Goal: Task Accomplishment & Management: Manage account settings

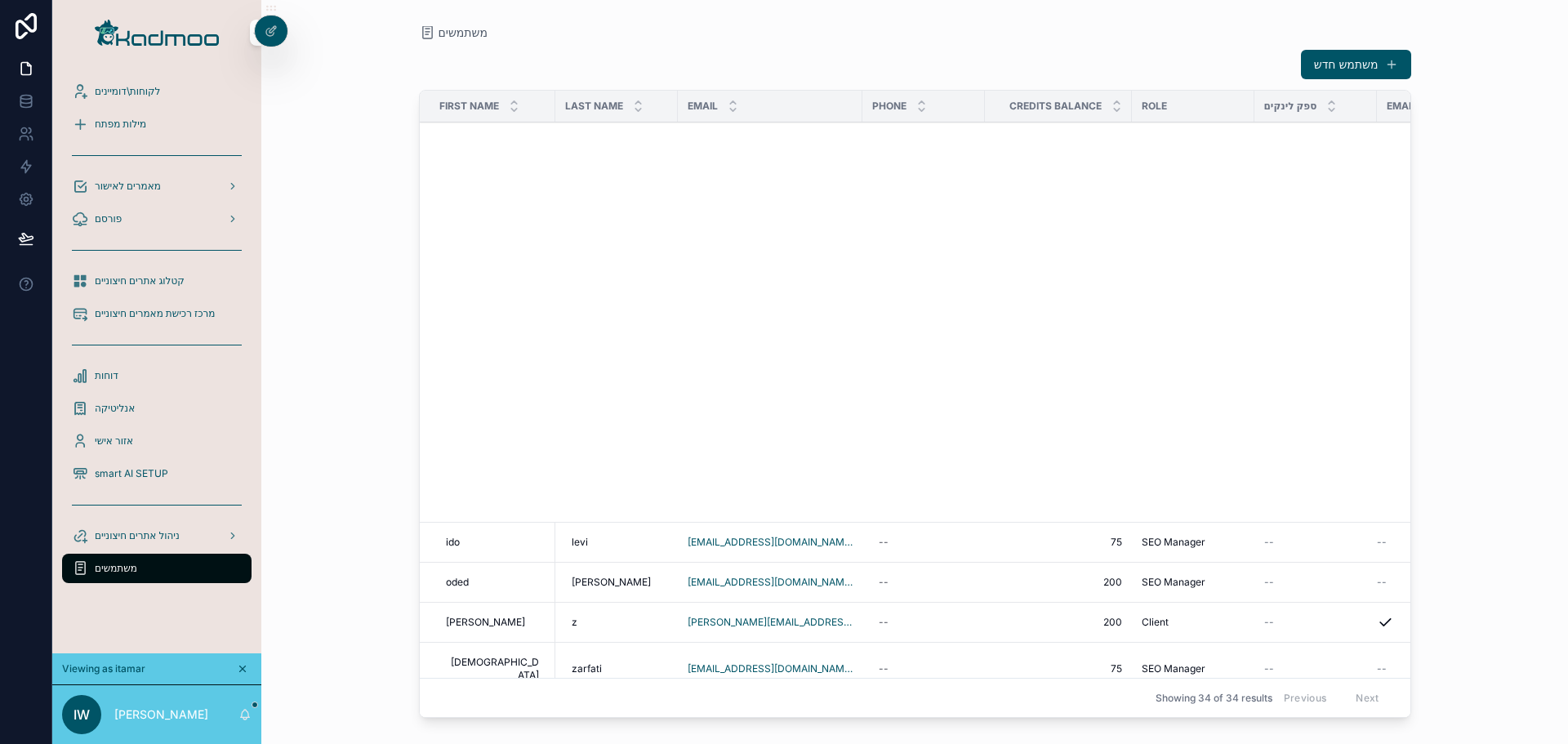
scroll to position [817, 0]
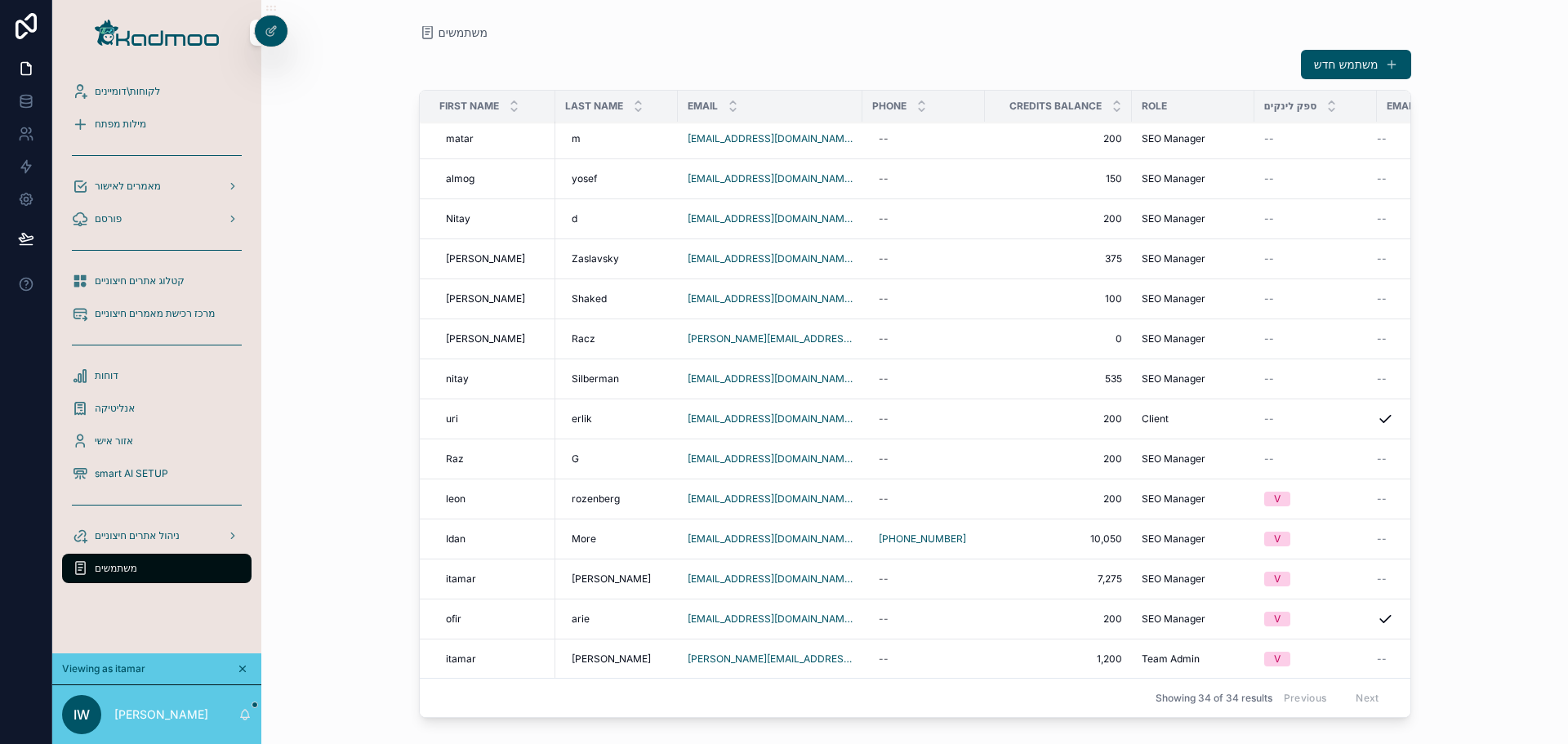
click at [943, 530] on div "[PHONE_NUMBER]" at bounding box center [923, 539] width 103 height 26
click at [968, 552] on input "**********" at bounding box center [937, 550] width 117 height 23
click at [967, 552] on input "**********" at bounding box center [937, 550] width 117 height 23
click at [1051, 546] on icon "scrollable content" at bounding box center [1052, 548] width 13 height 13
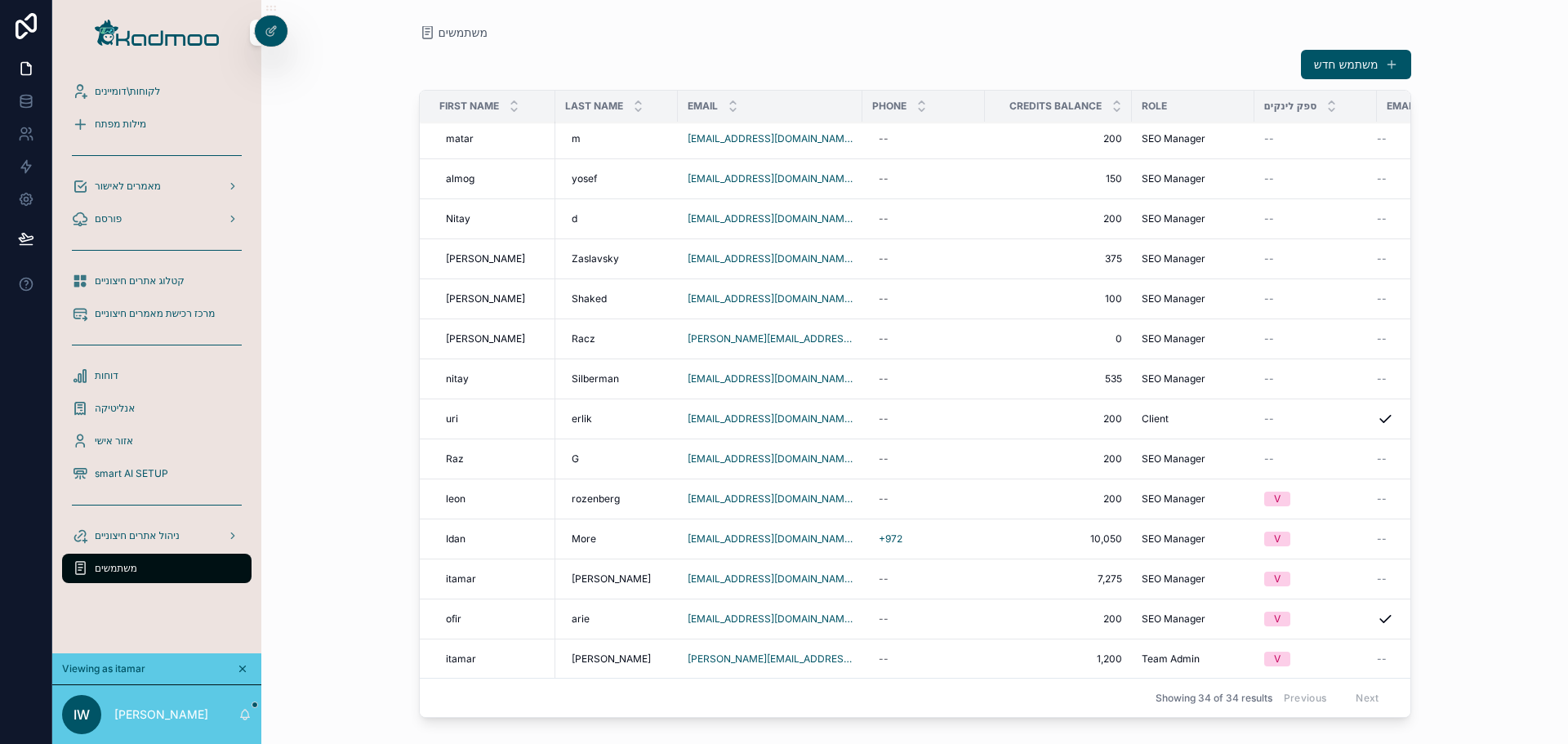
click at [922, 488] on div "--" at bounding box center [923, 499] width 103 height 26
click at [954, 515] on input "scrollable content" at bounding box center [937, 509] width 117 height 23
type input "**********"
click at [1043, 498] on button "scrollable content" at bounding box center [1052, 507] width 19 height 19
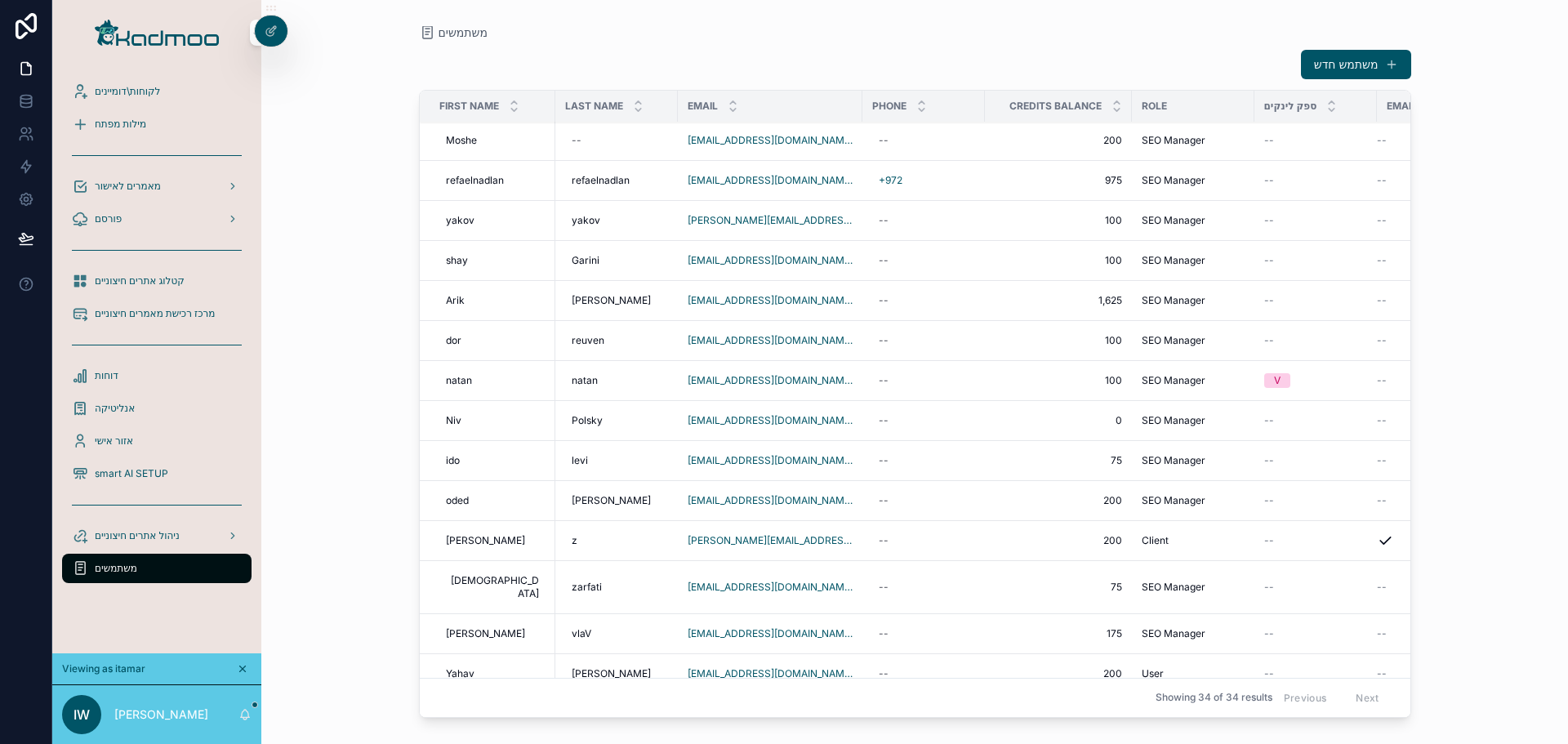
scroll to position [0, 0]
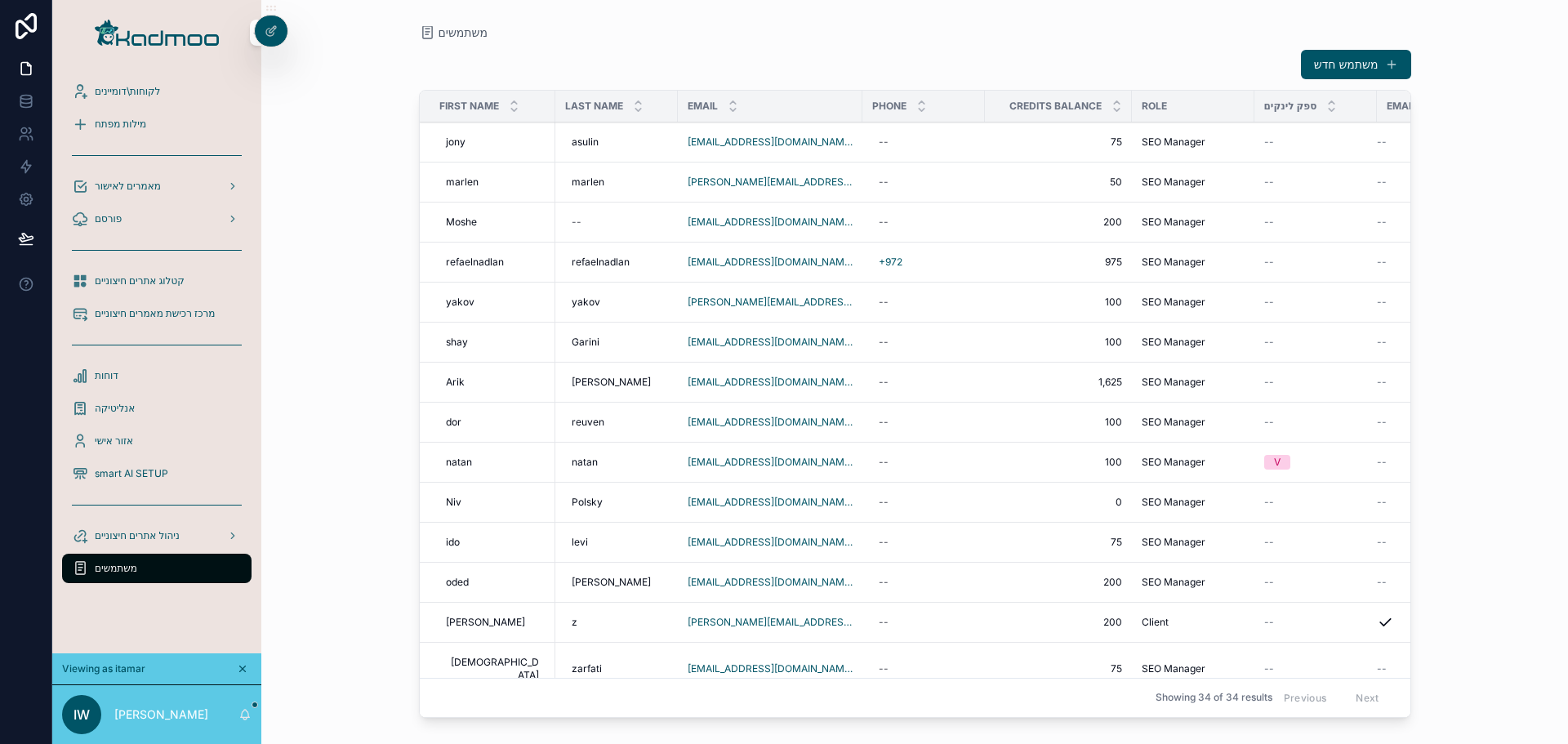
click at [846, 46] on div "משתמש חדש First name Last name Email Phone Credits balance Role ספק לינקים Emai…" at bounding box center [915, 382] width 992 height 686
click at [271, 26] on icon at bounding box center [271, 31] width 13 height 13
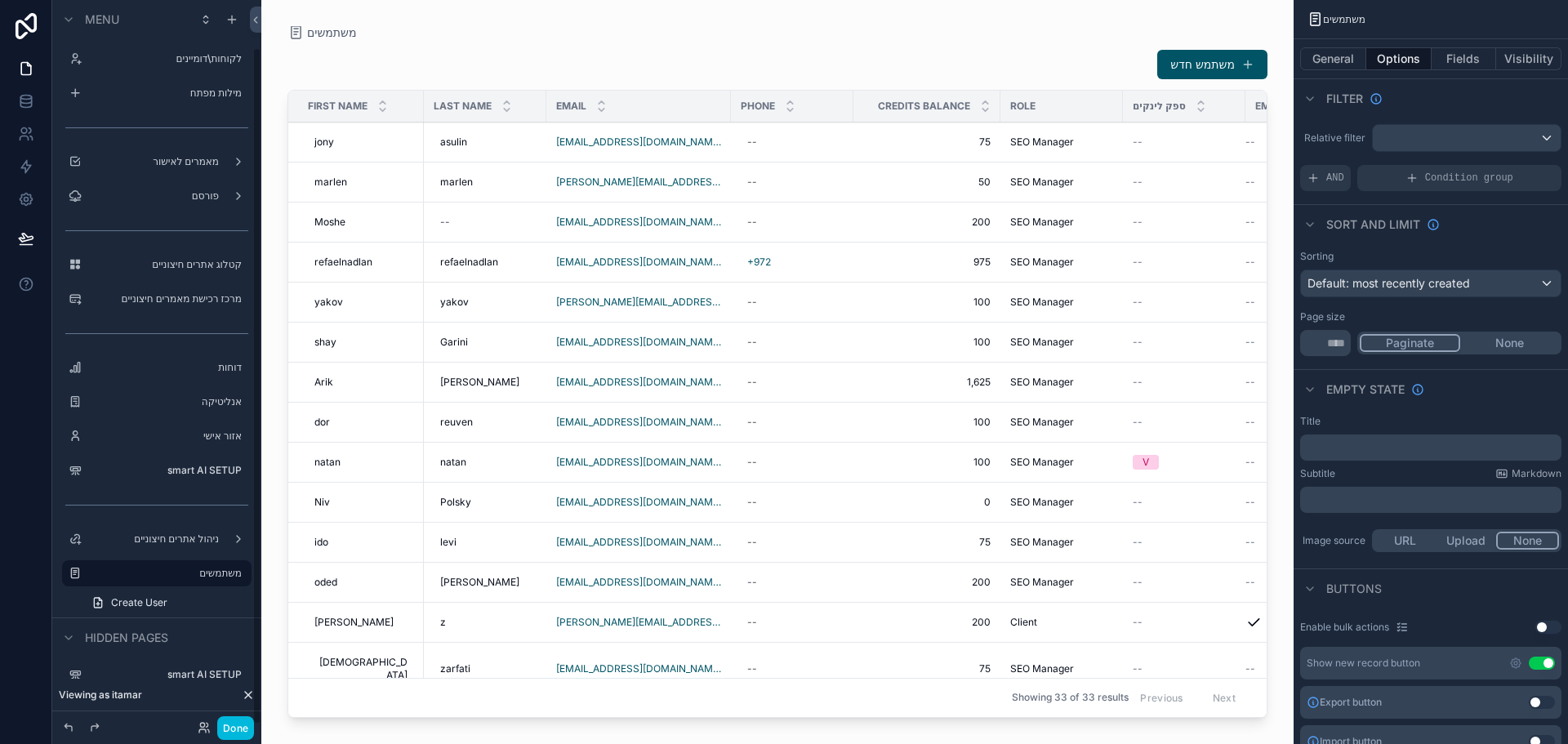
scroll to position [50, 0]
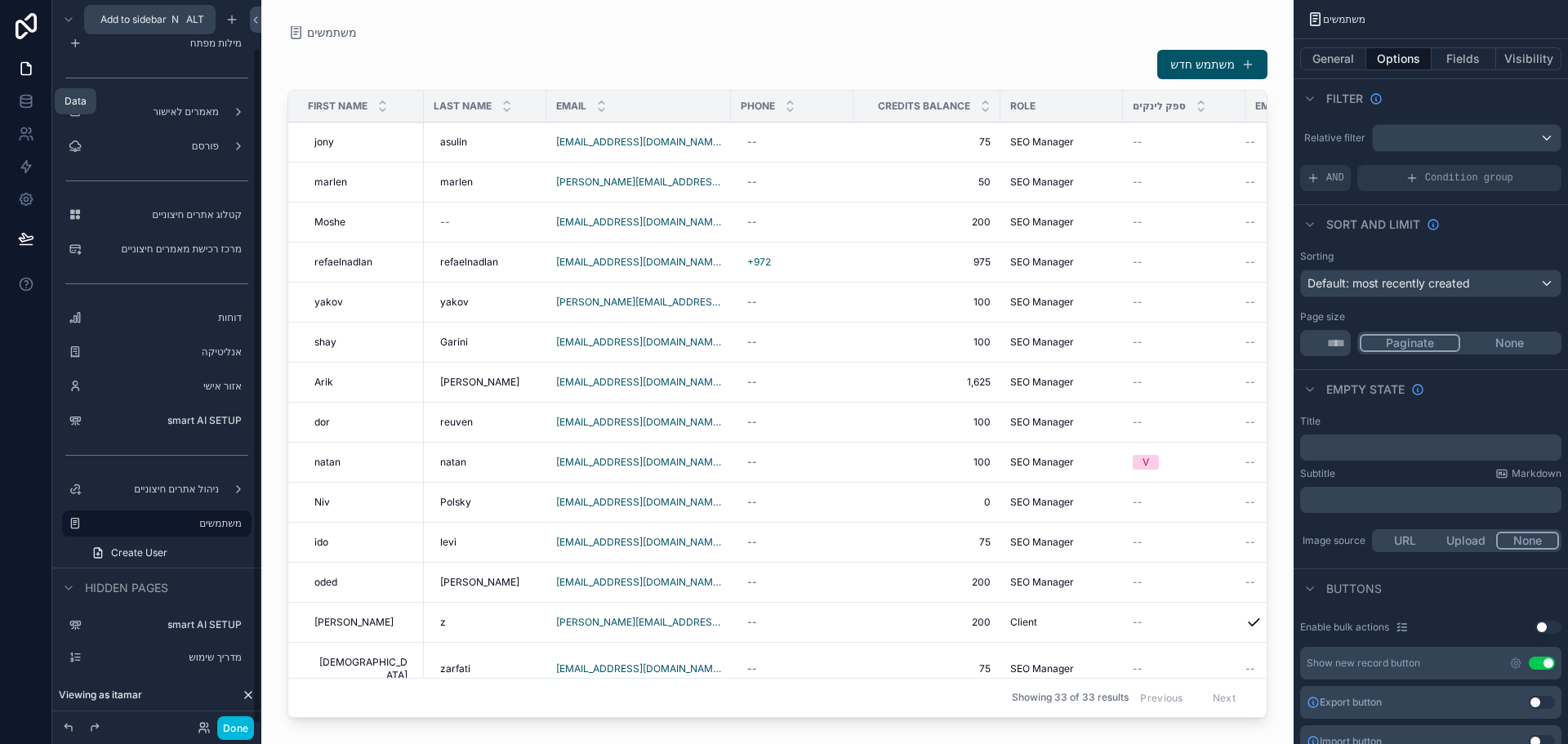
click at [25, 101] on icon at bounding box center [26, 102] width 17 height 17
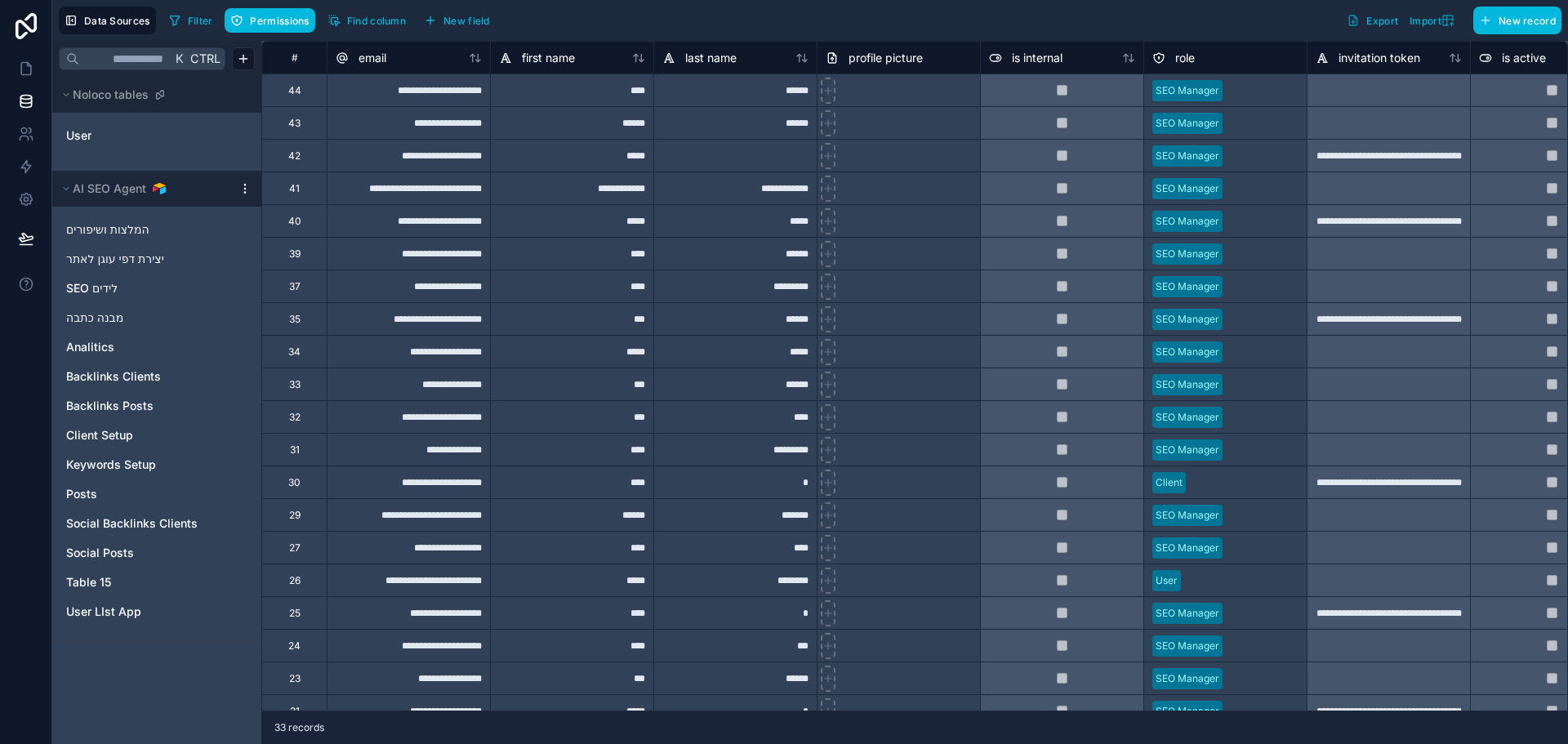
click at [238, 64] on html "**********" at bounding box center [784, 372] width 1568 height 744
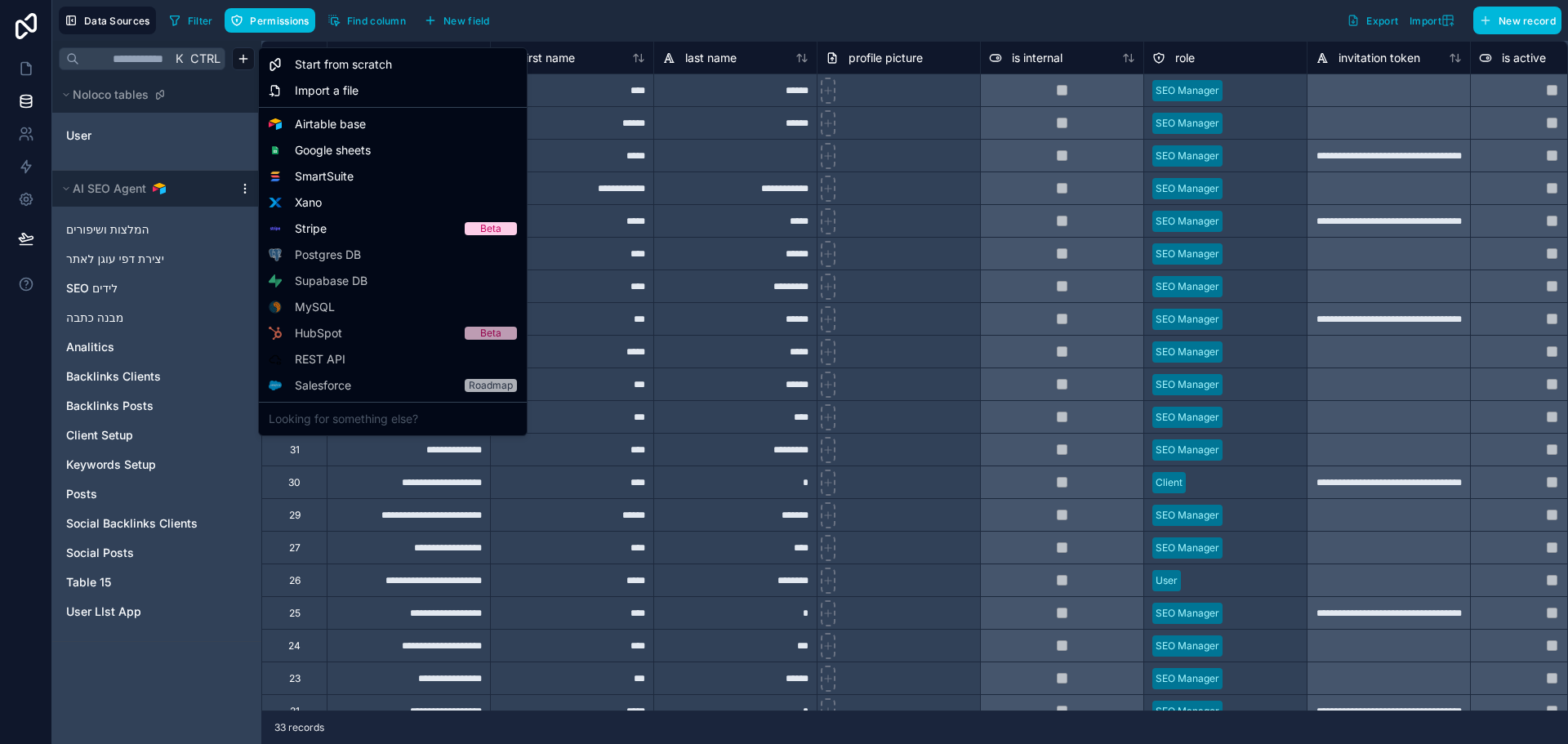
click at [0, 0] on div "Business" at bounding box center [0, 0] width 0 height 0
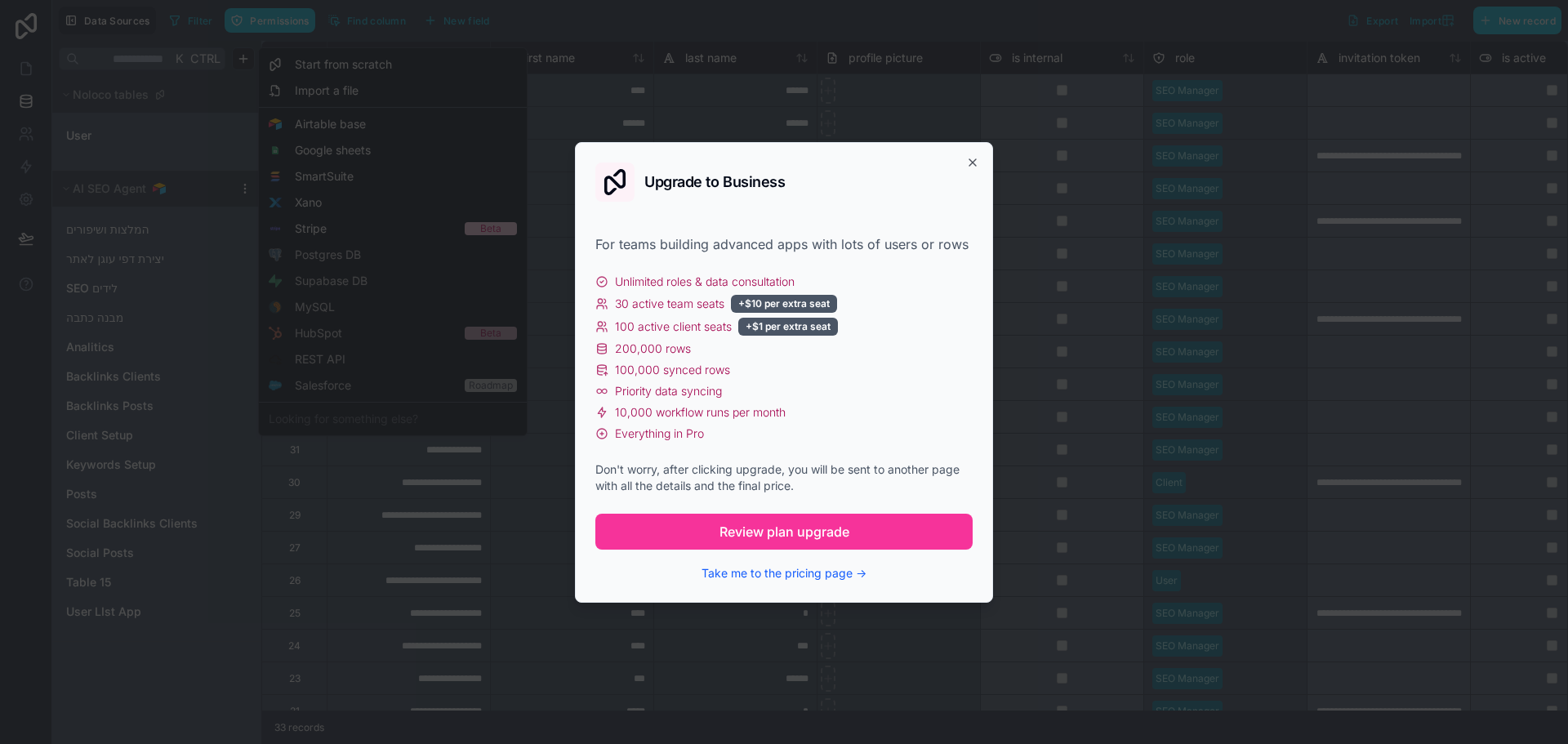
click at [820, 580] on button "Take me to the pricing page →" at bounding box center [784, 574] width 165 height 17
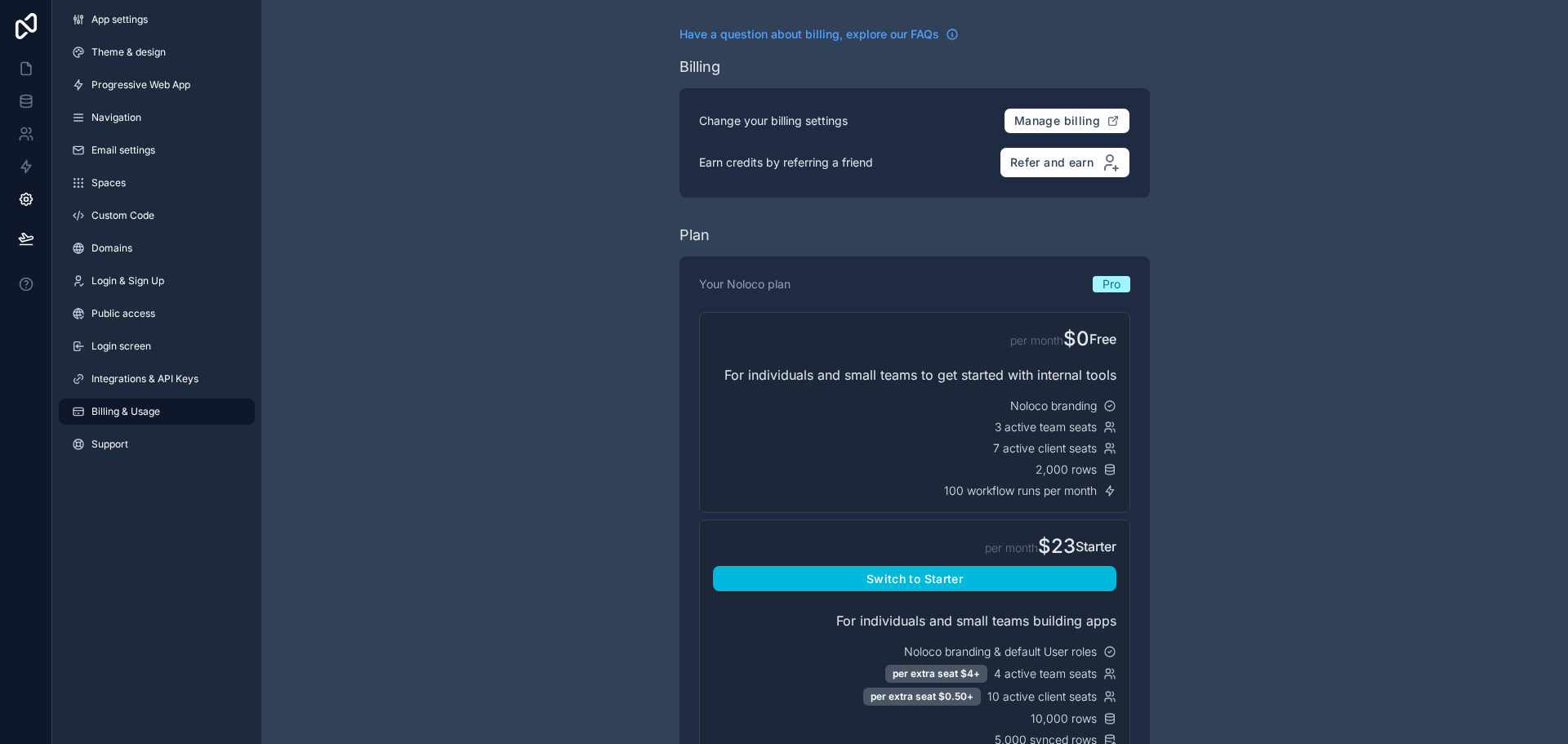
click at [609, 458] on html "App settings Theme & design Progressive Web App Navigation Email settings Space…" at bounding box center [784, 372] width 1568 height 744
click at [1161, 494] on html "App settings Theme & design Progressive Web App Navigation Email settings Space…" at bounding box center [784, 372] width 1568 height 744
click at [107, 414] on html "App settings Theme & design Progressive Web App Navigation Email settings Space…" at bounding box center [784, 372] width 1568 height 744
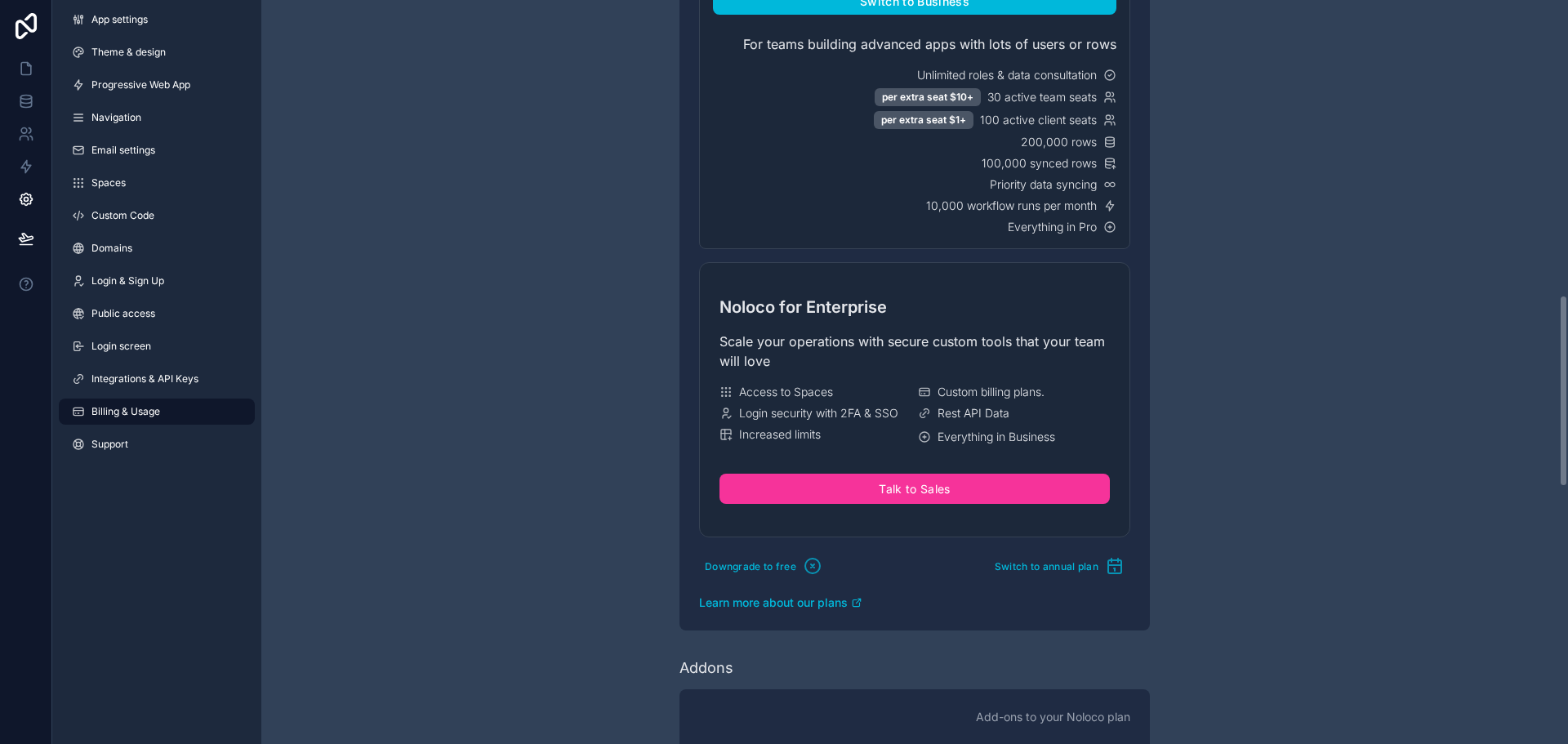
scroll to position [1226, 0]
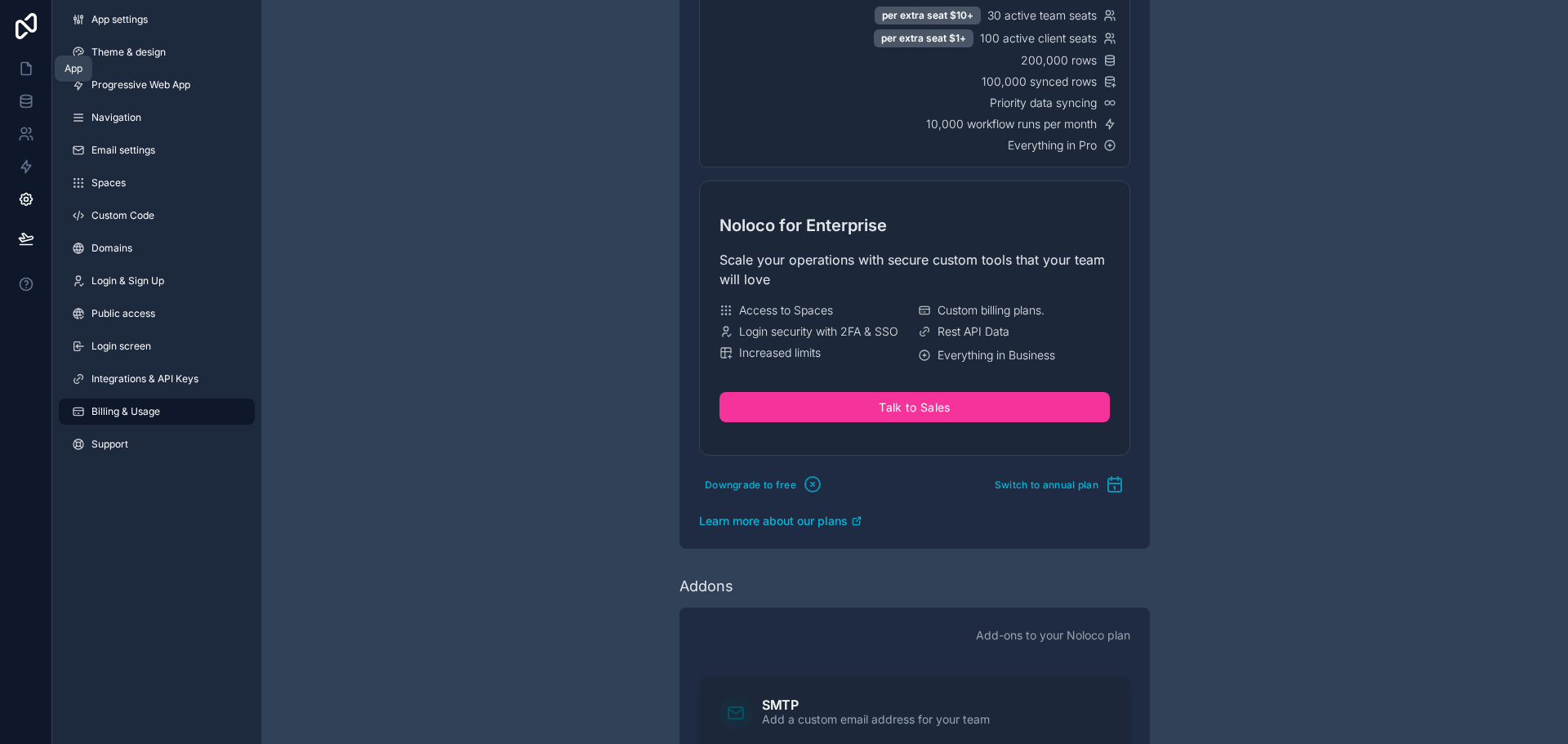
click at [25, 67] on icon at bounding box center [26, 68] width 17 height 17
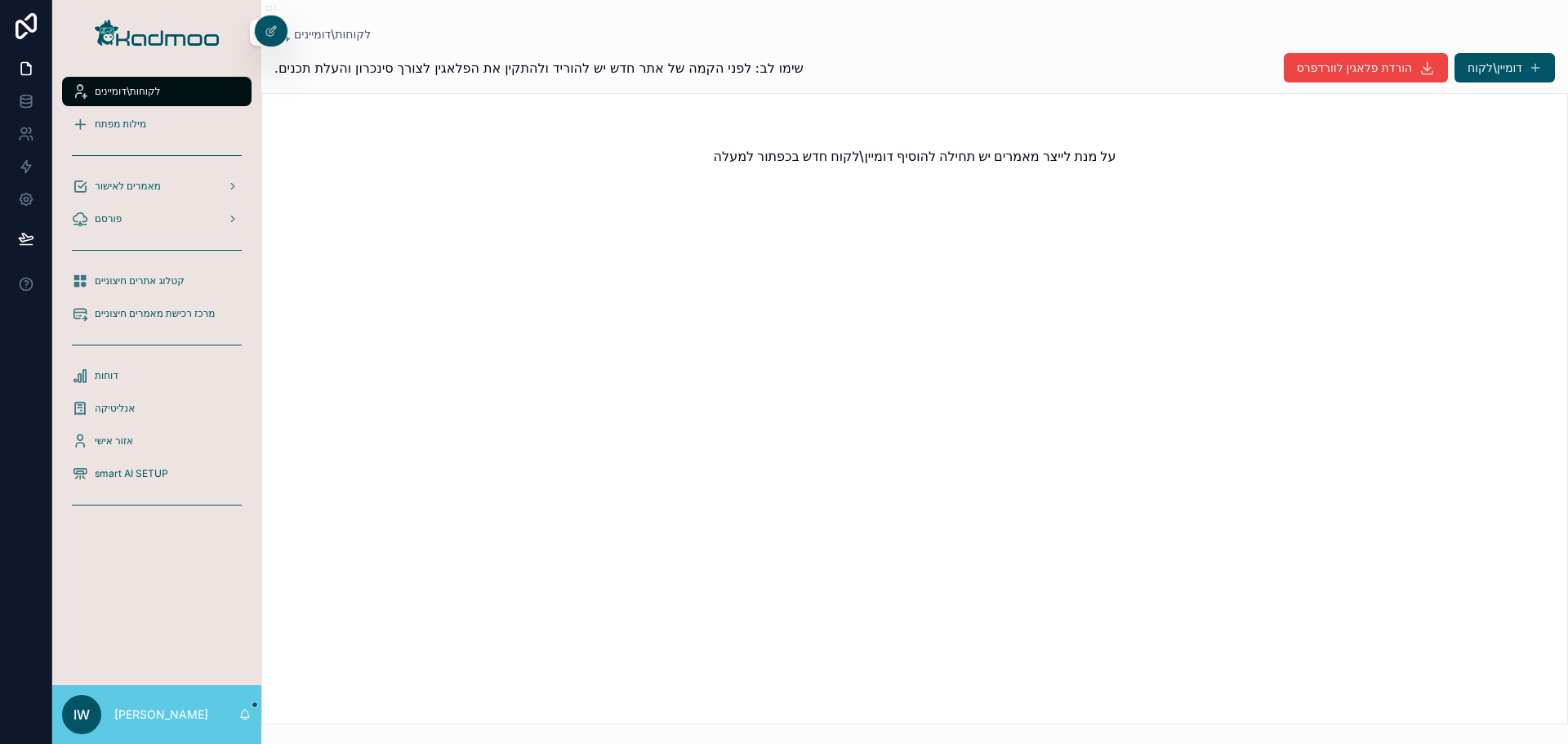
click at [273, 38] on div at bounding box center [271, 31] width 32 height 31
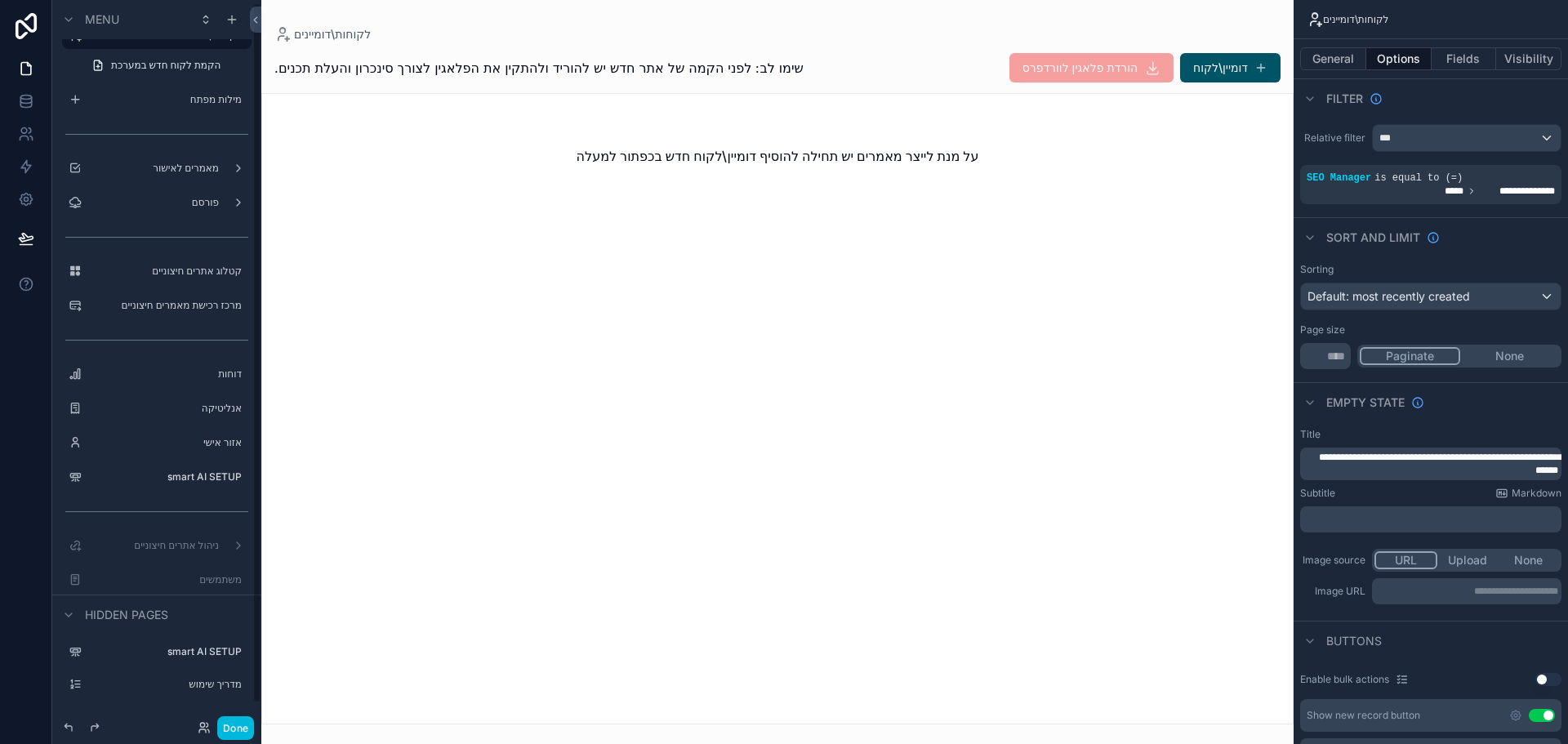
scroll to position [24, 0]
click at [183, 581] on label "משתמשים" at bounding box center [164, 579] width 153 height 13
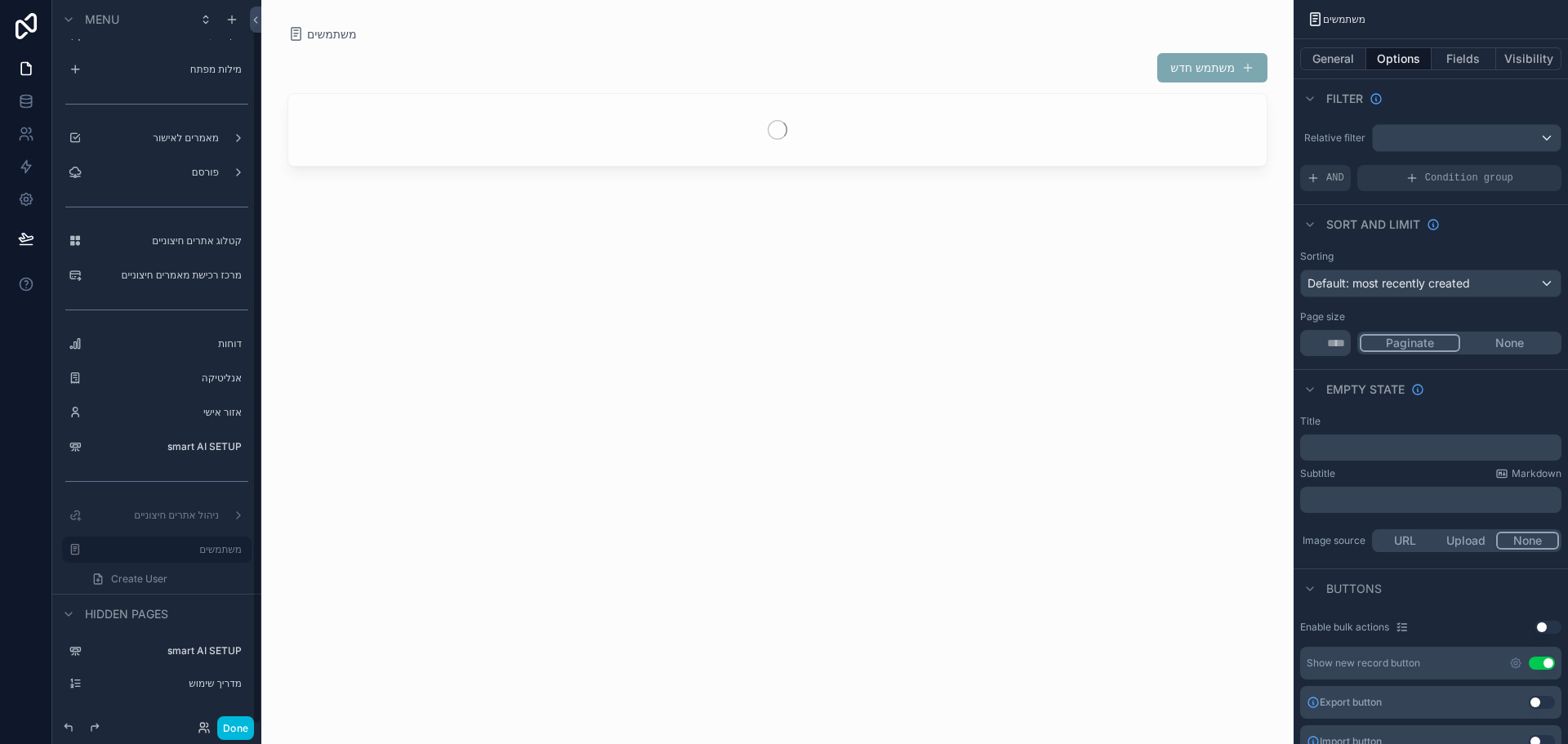
click at [206, 731] on icon at bounding box center [202, 731] width 6 height 4
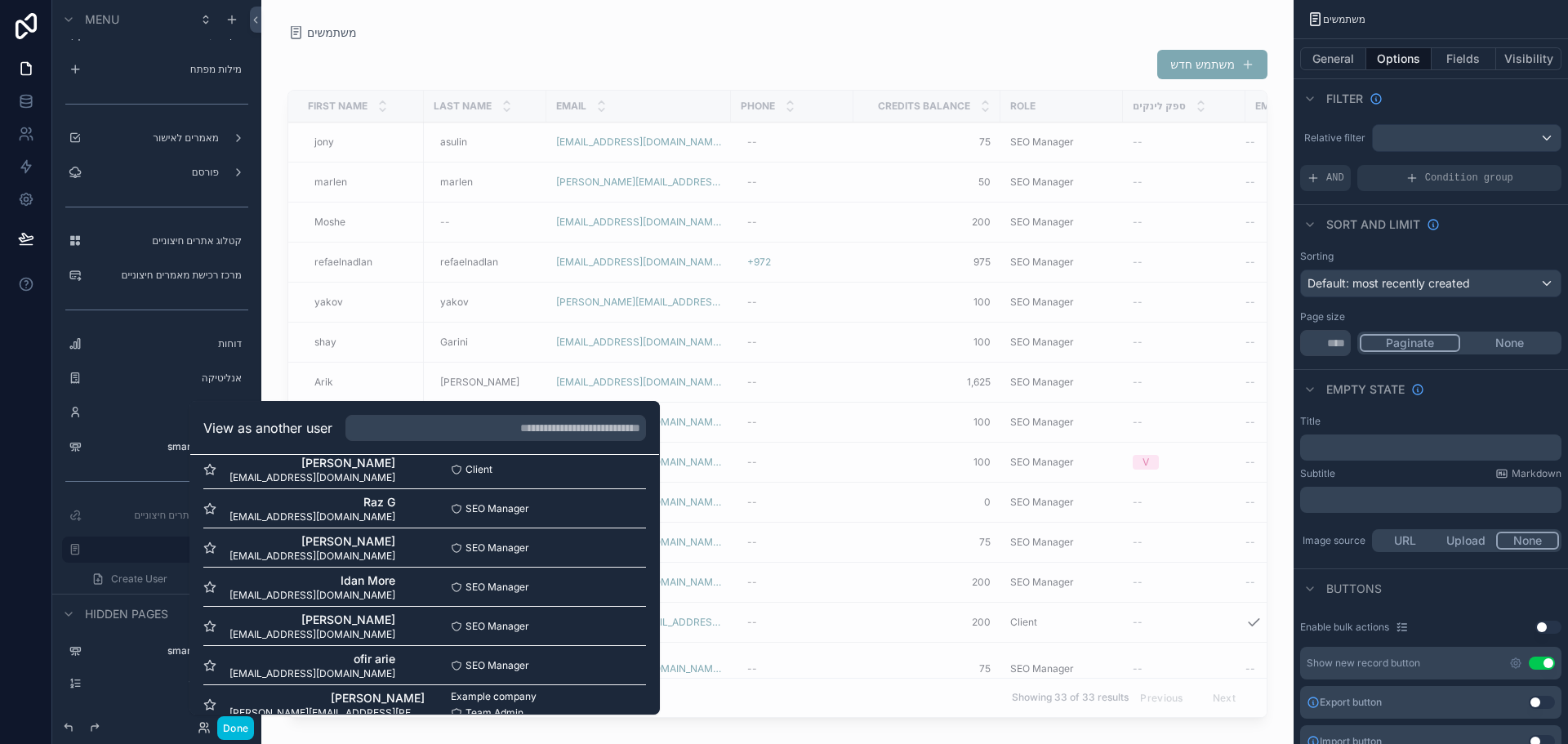
scroll to position [1061, 0]
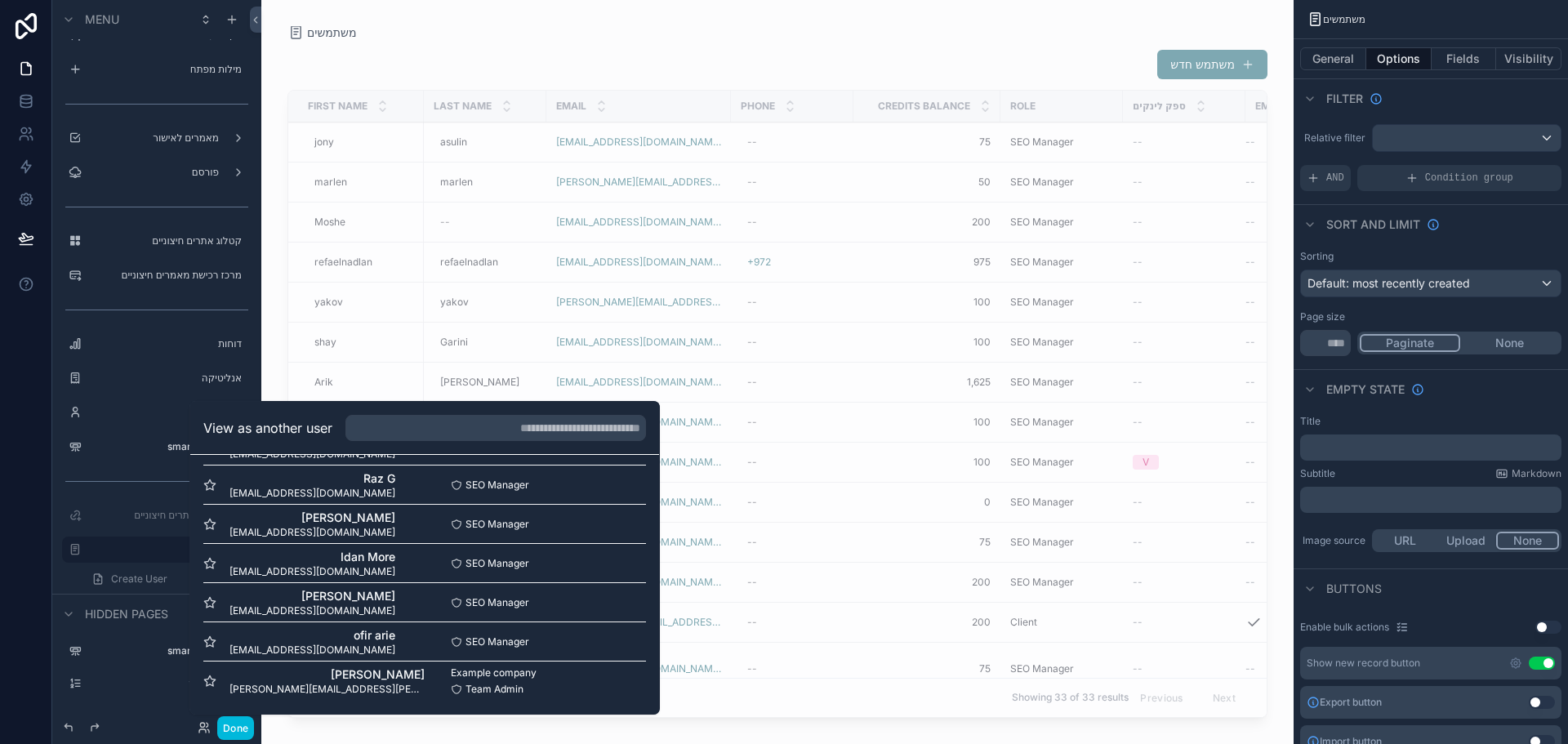
click at [0, 0] on button "Select" at bounding box center [0, 0] width 0 height 0
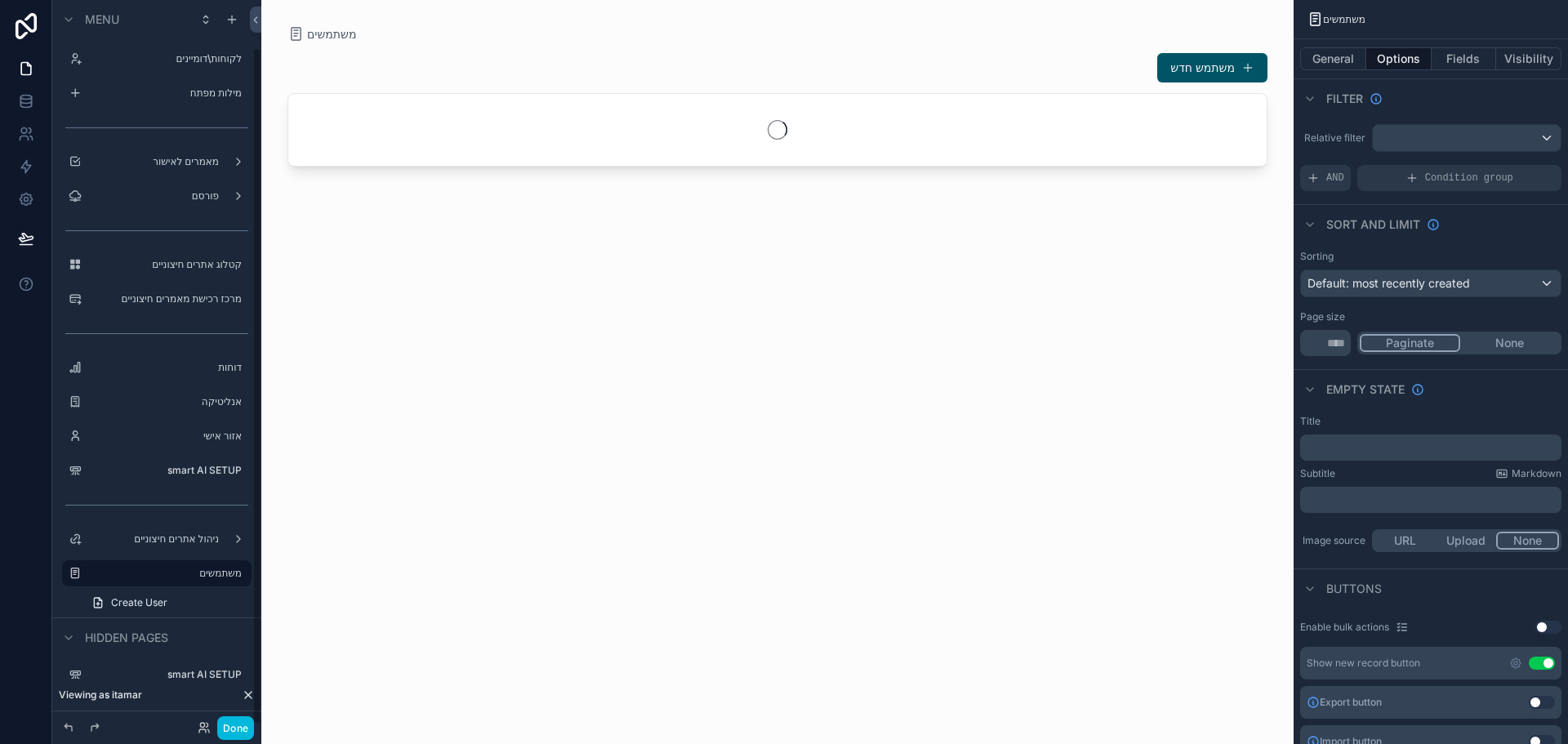
scroll to position [50, 0]
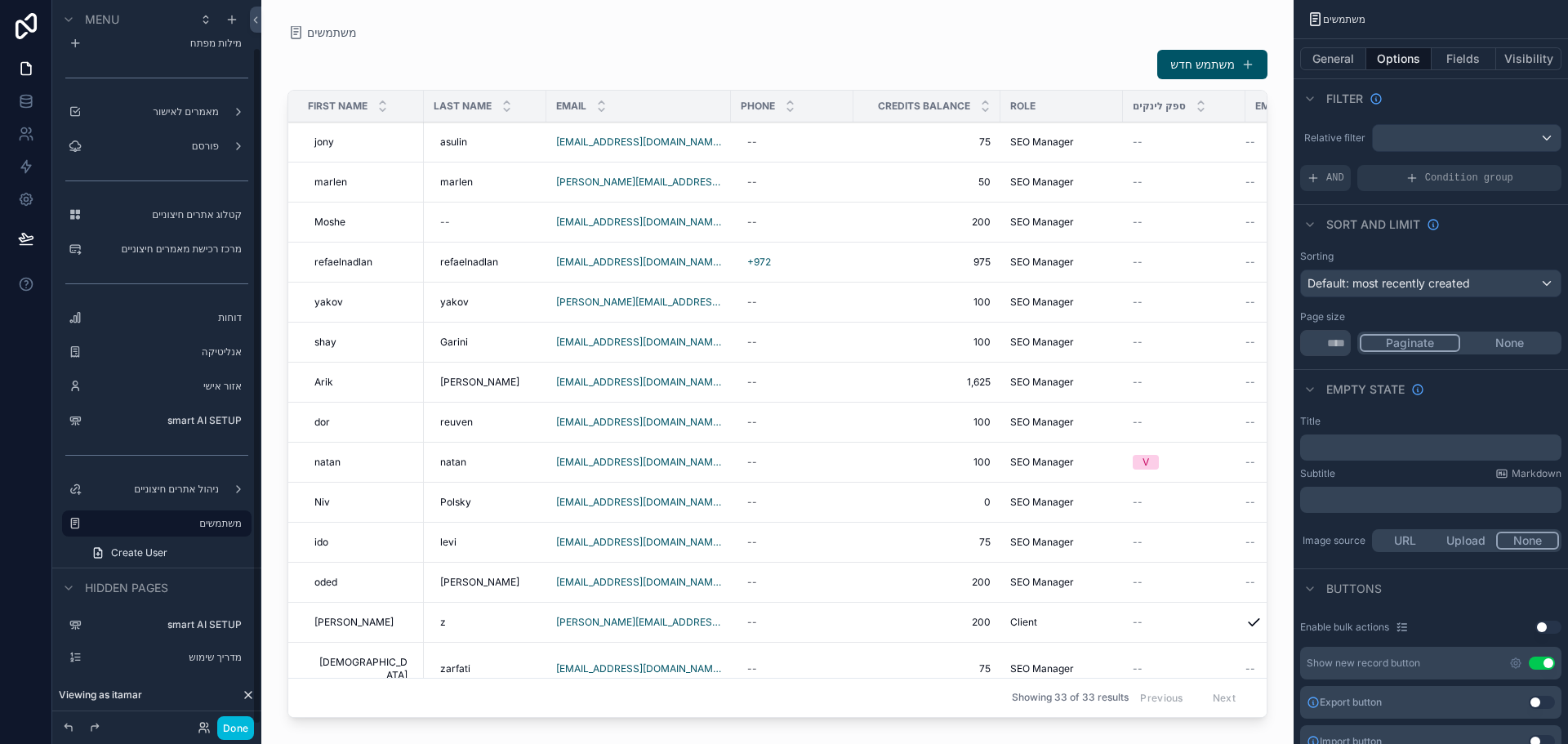
click at [236, 729] on button "Done" at bounding box center [236, 728] width 37 height 24
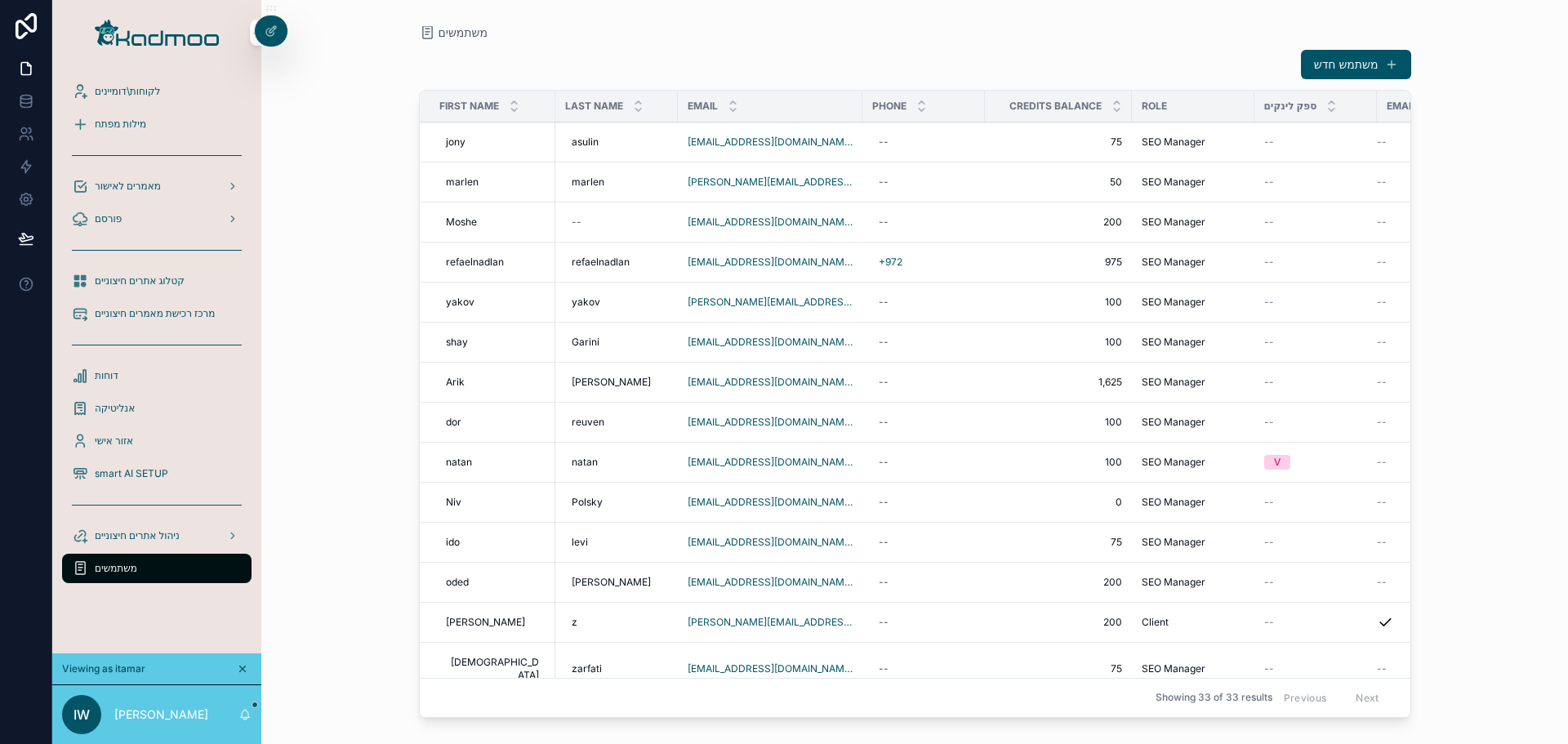
click at [130, 88] on span "לקוחות\דומיינים" at bounding box center [128, 91] width 66 height 13
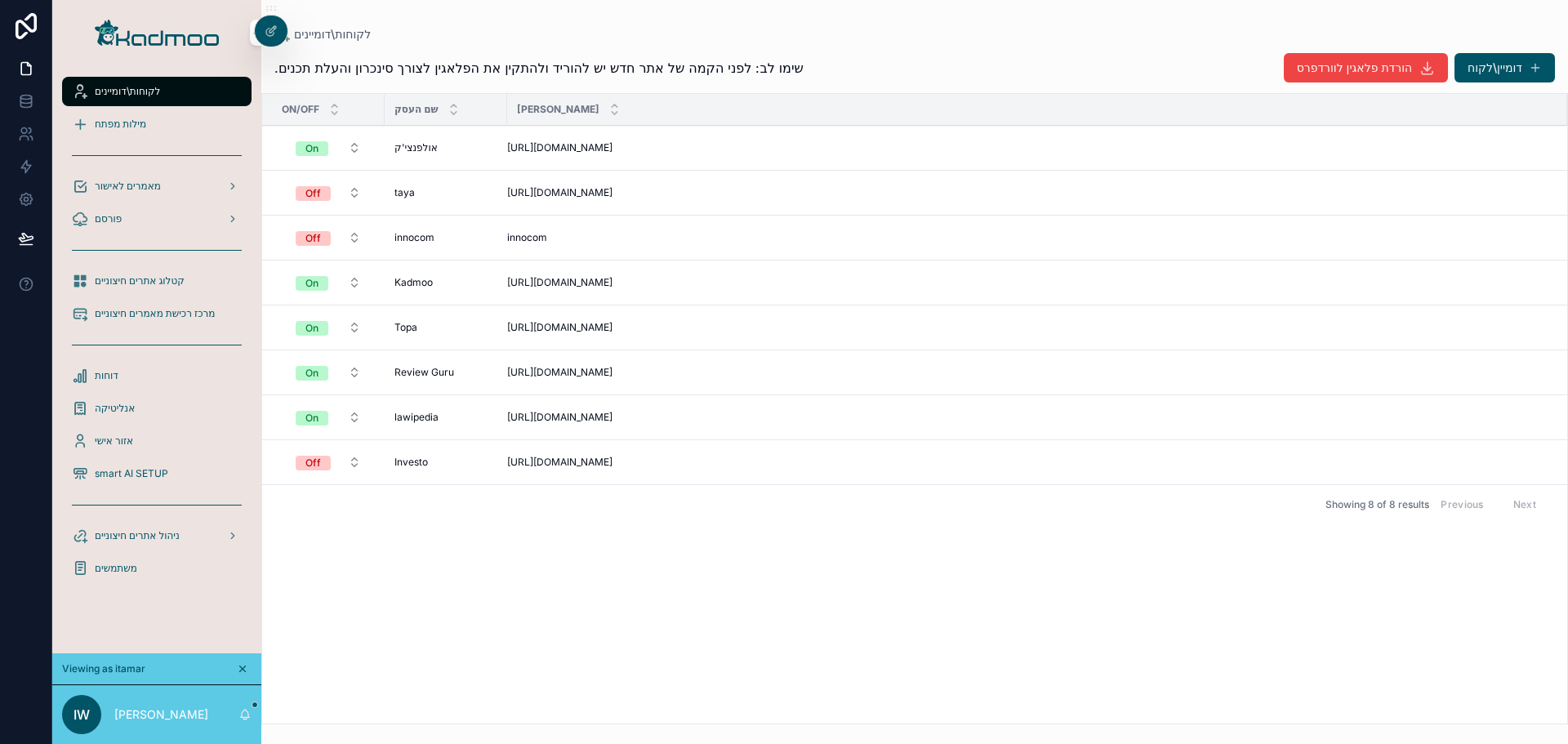
click at [120, 125] on span "מילות מפתח" at bounding box center [121, 124] width 52 height 13
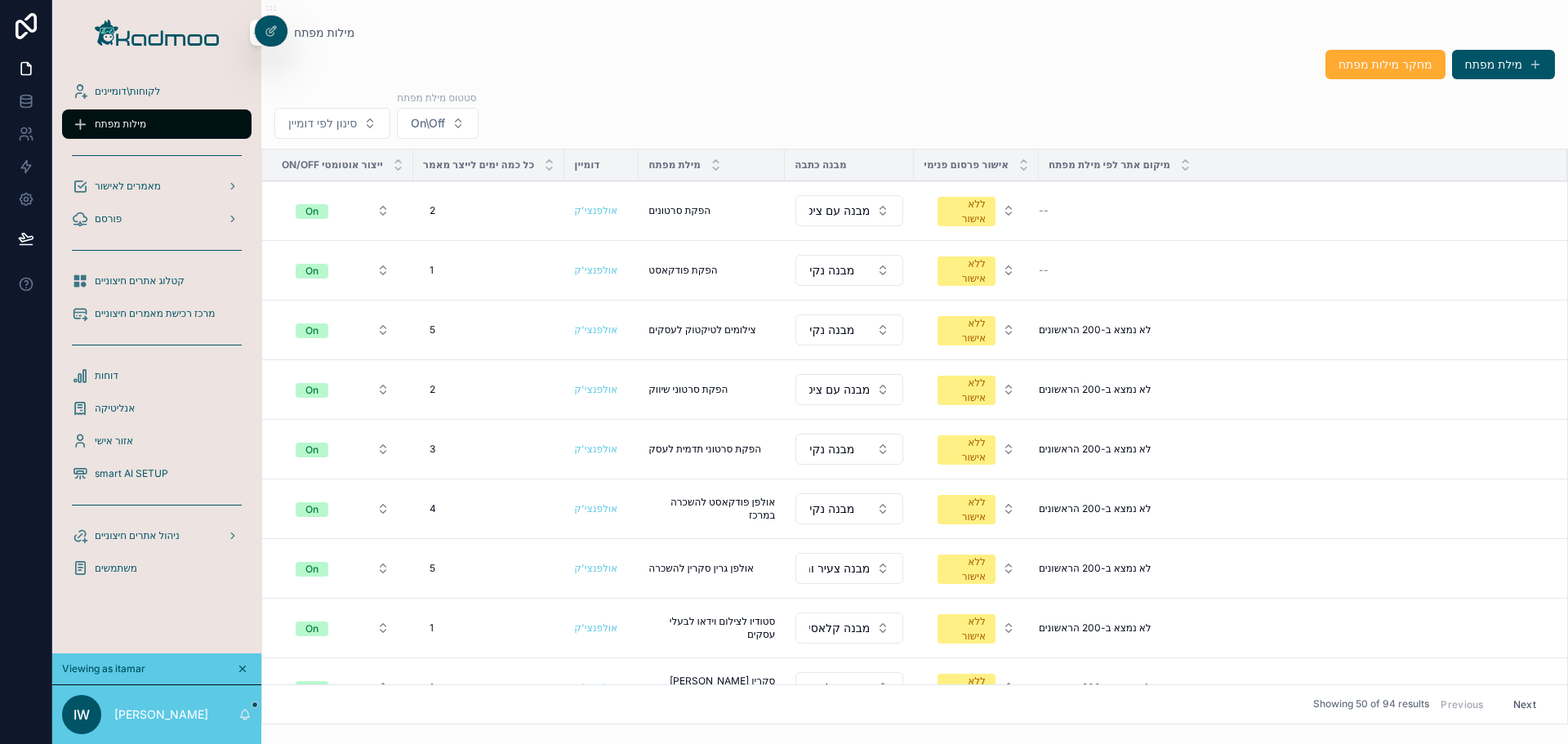
click at [350, 123] on span "סינון לפי דומיין" at bounding box center [322, 124] width 68 height 17
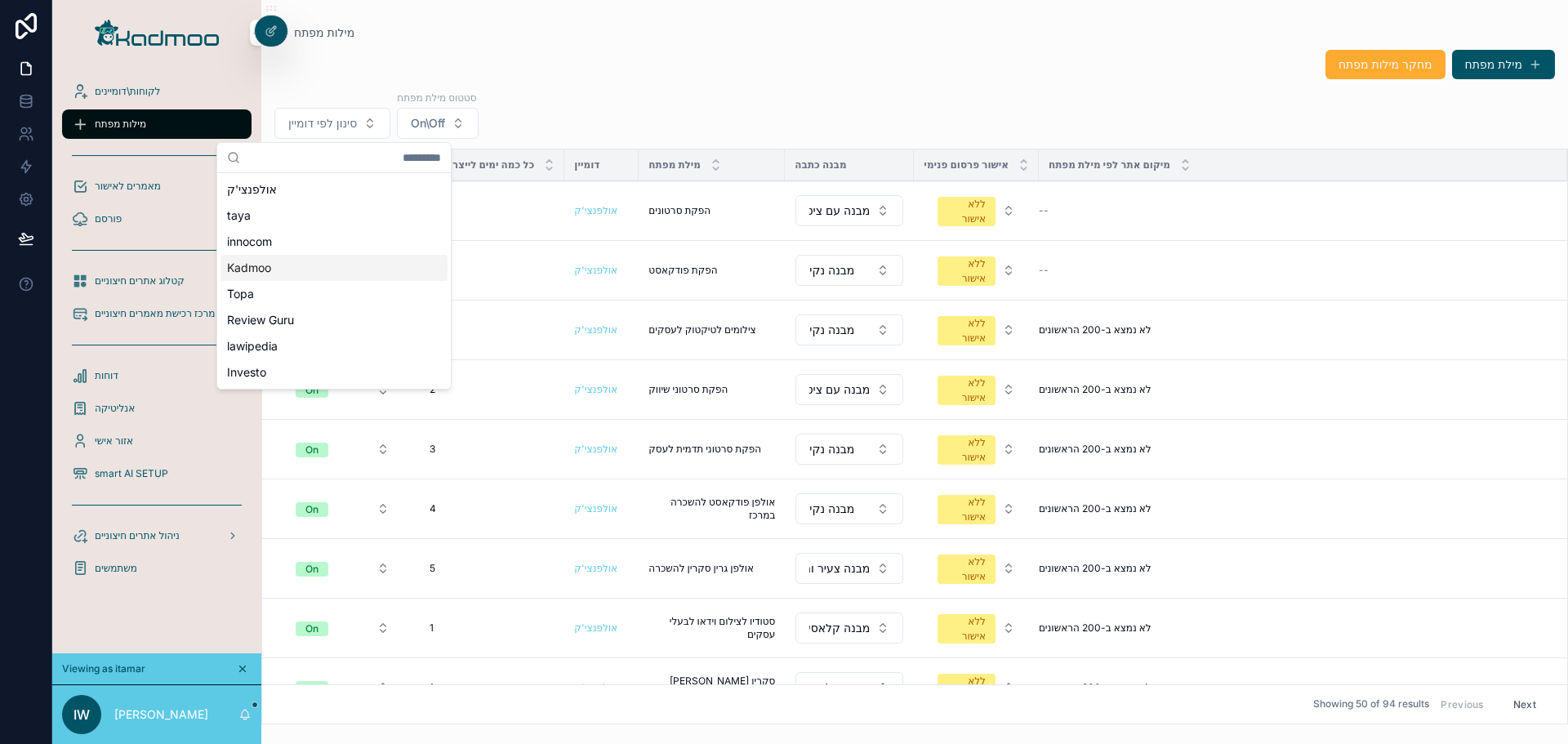
click at [252, 268] on span "Kadmoo" at bounding box center [249, 268] width 44 height 17
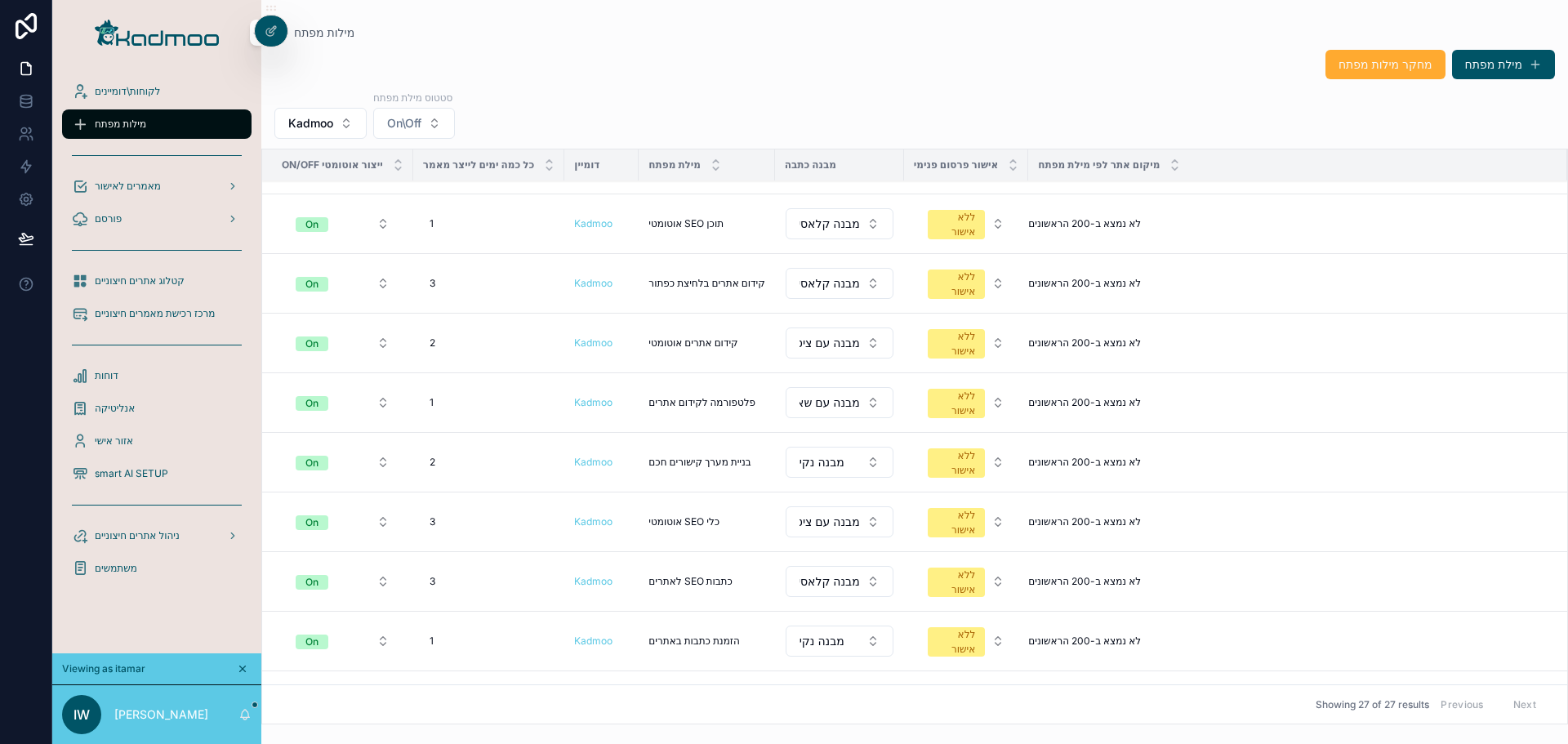
scroll to position [1106, 0]
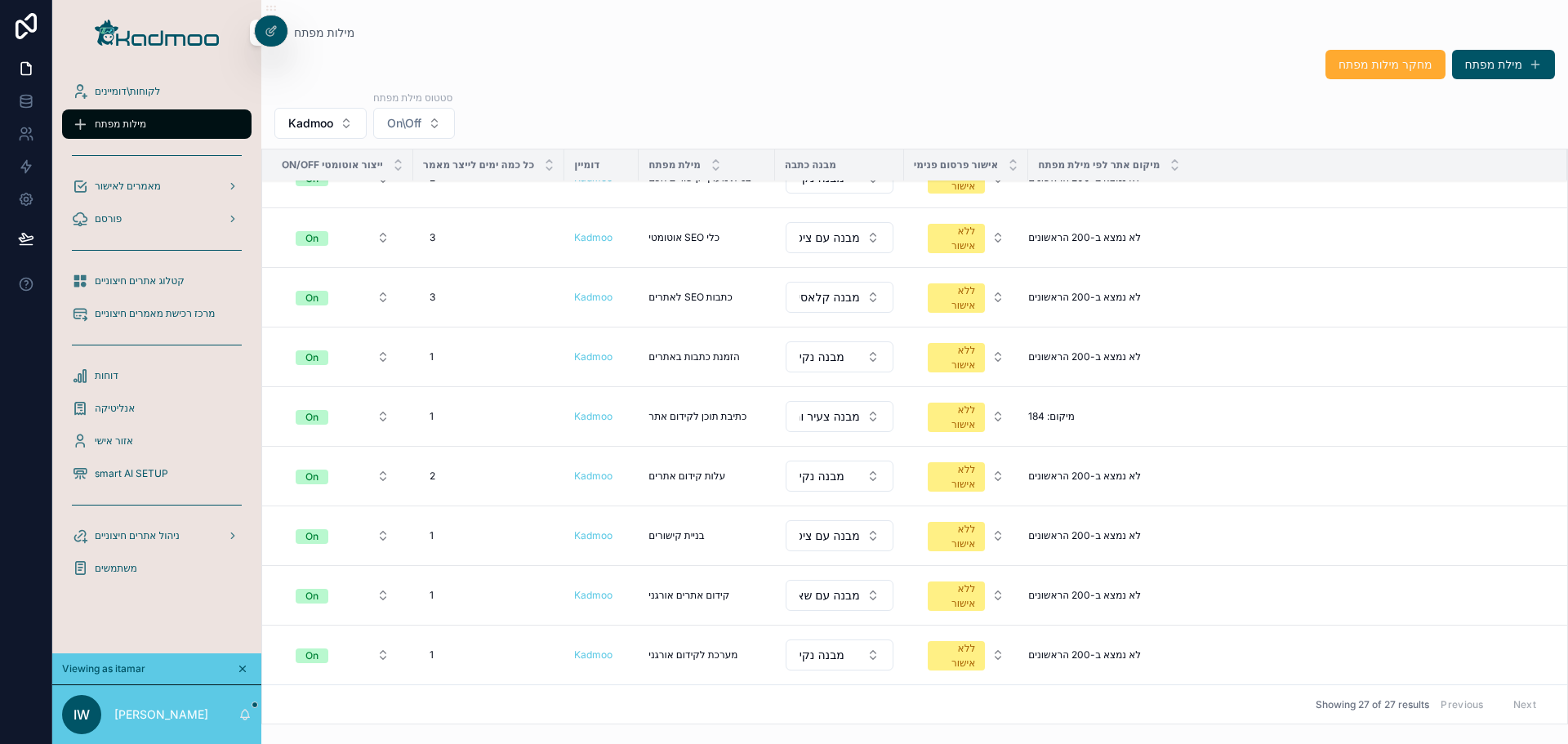
click at [342, 125] on button "Kadmoo" at bounding box center [321, 124] width 92 height 31
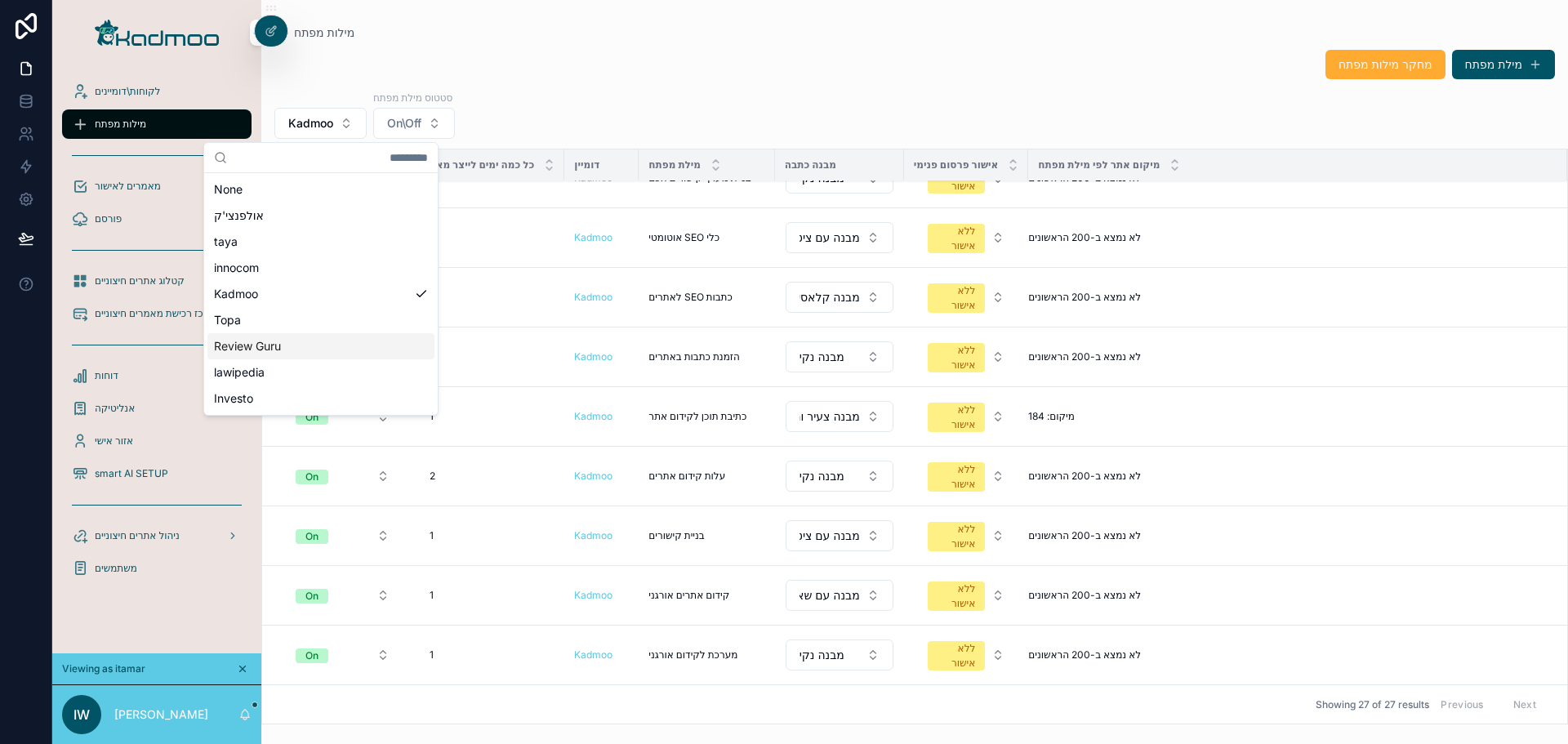
click at [267, 344] on span "Review Guru" at bounding box center [248, 347] width 67 height 17
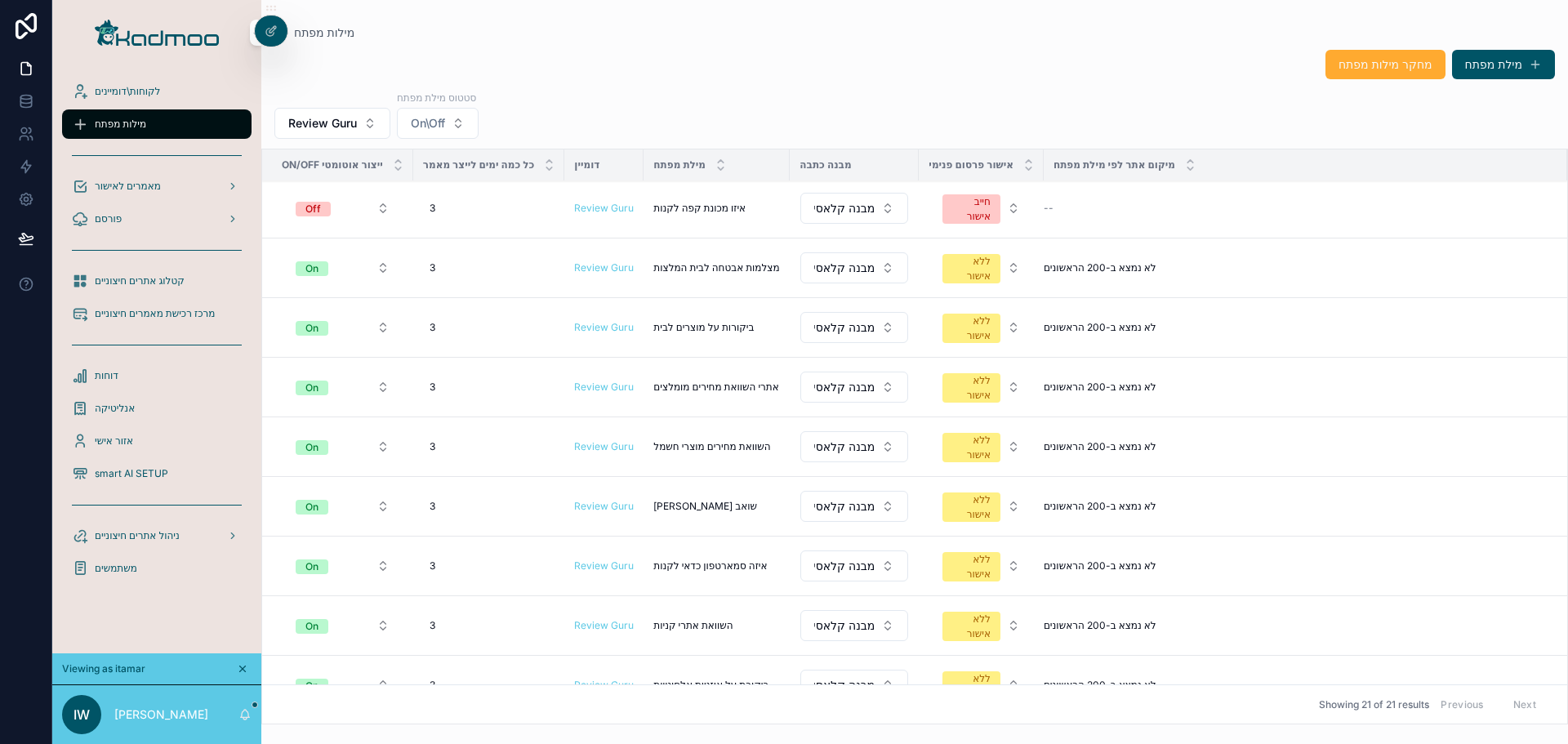
scroll to position [95, 0]
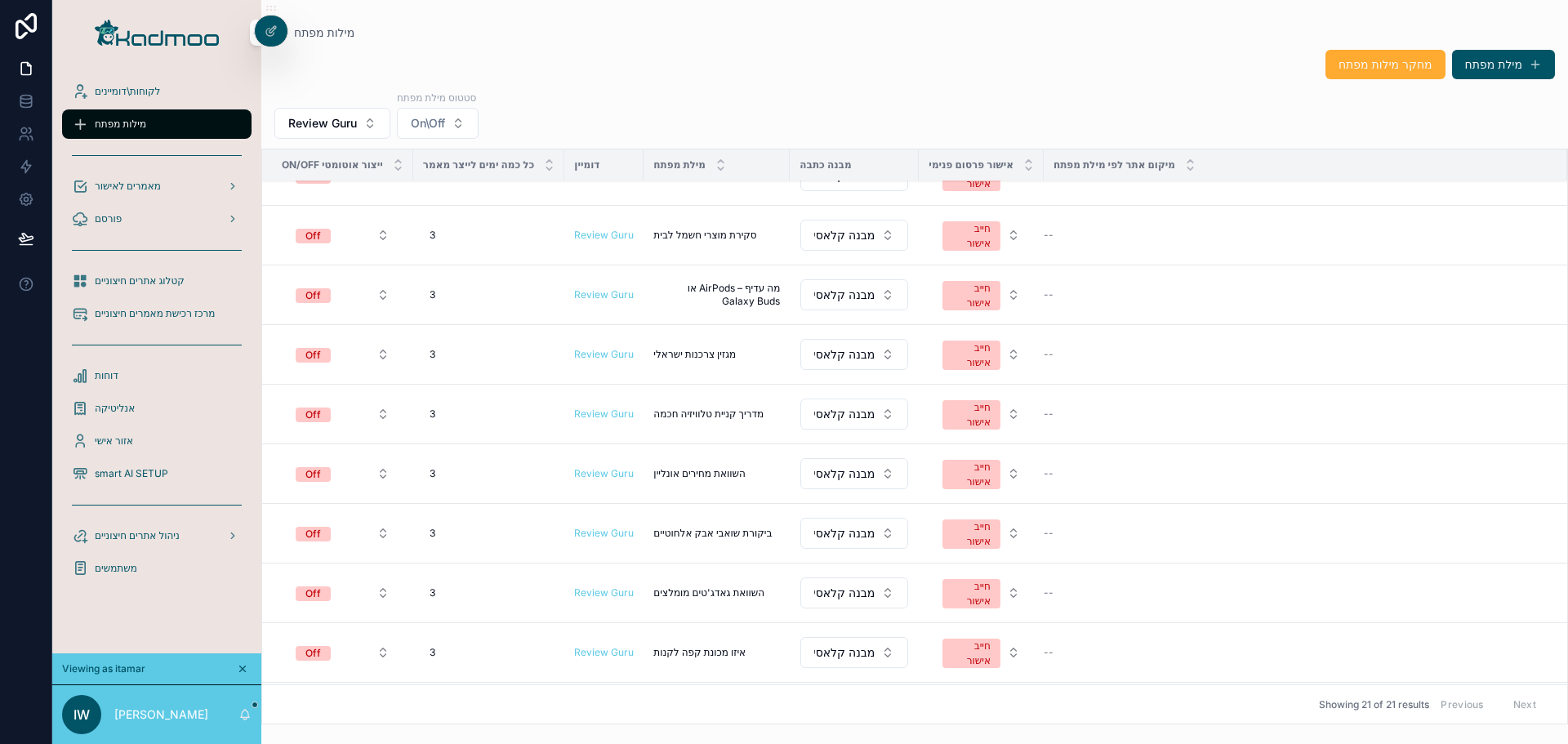
click at [313, 116] on span "Review Guru" at bounding box center [322, 124] width 68 height 17
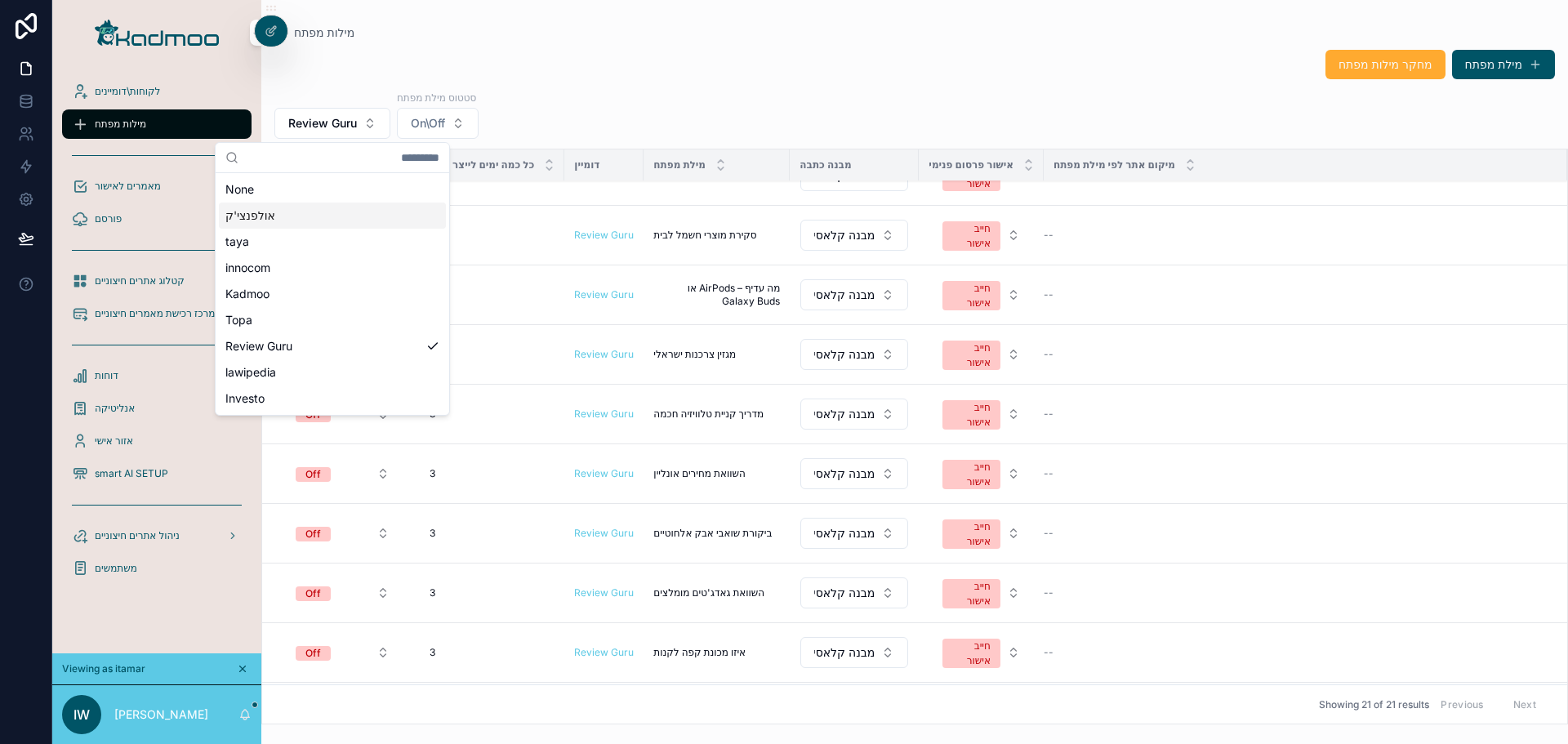
click at [255, 218] on span "אולפנצי'ק" at bounding box center [250, 216] width 50 height 17
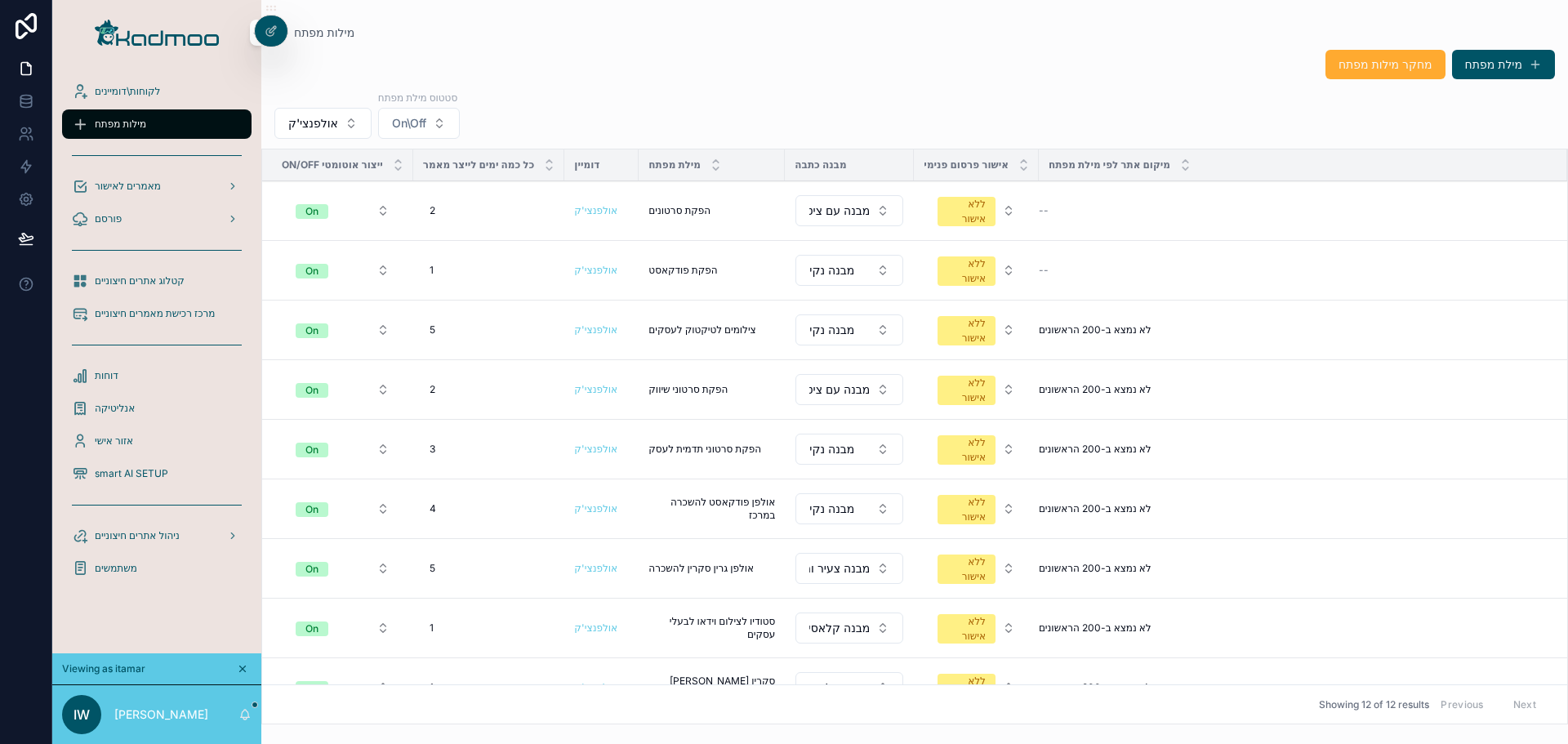
click at [299, 121] on span "אולפנצי'ק" at bounding box center [313, 124] width 50 height 17
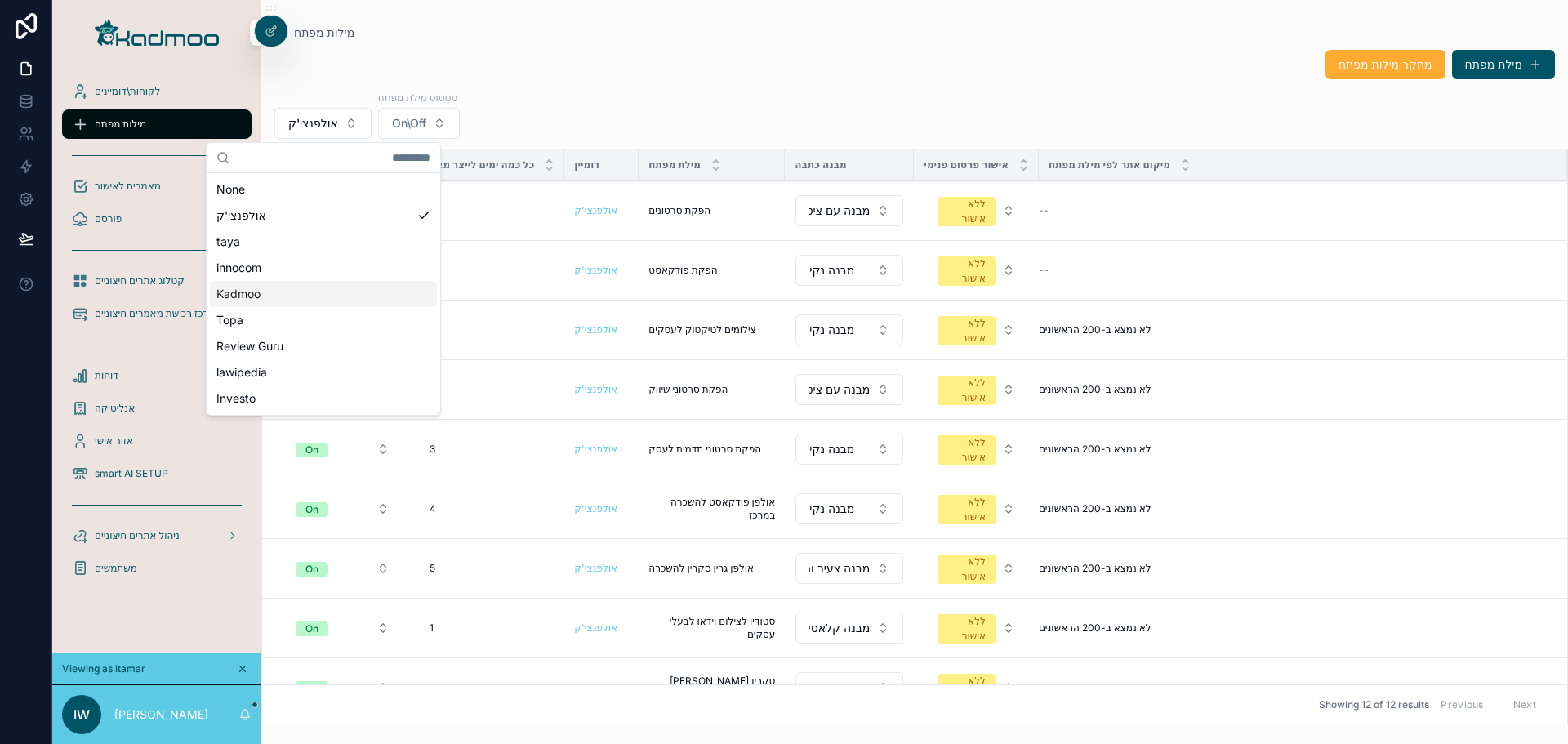
click at [238, 299] on span "Kadmoo" at bounding box center [238, 294] width 44 height 17
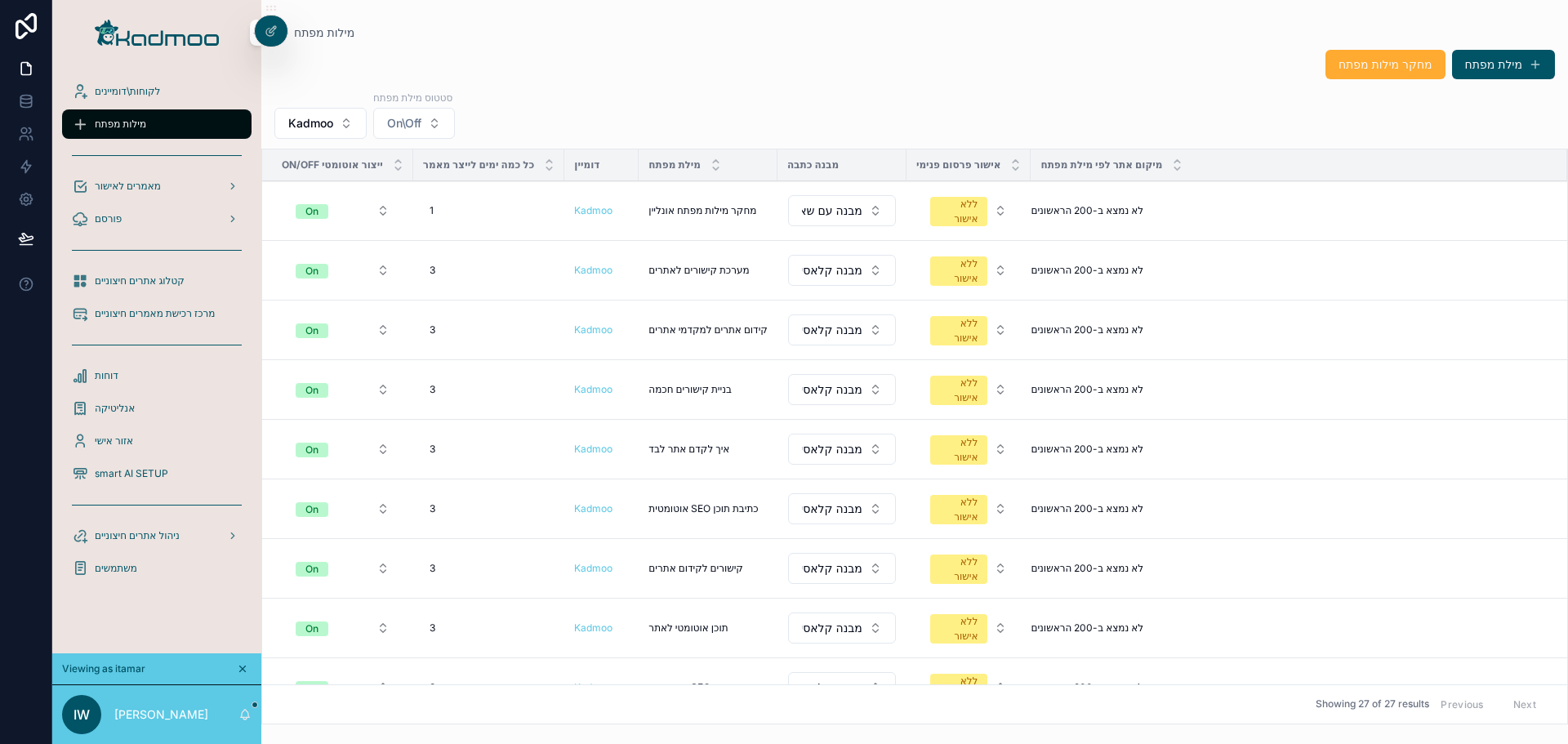
click at [319, 126] on span "Kadmoo" at bounding box center [310, 124] width 45 height 17
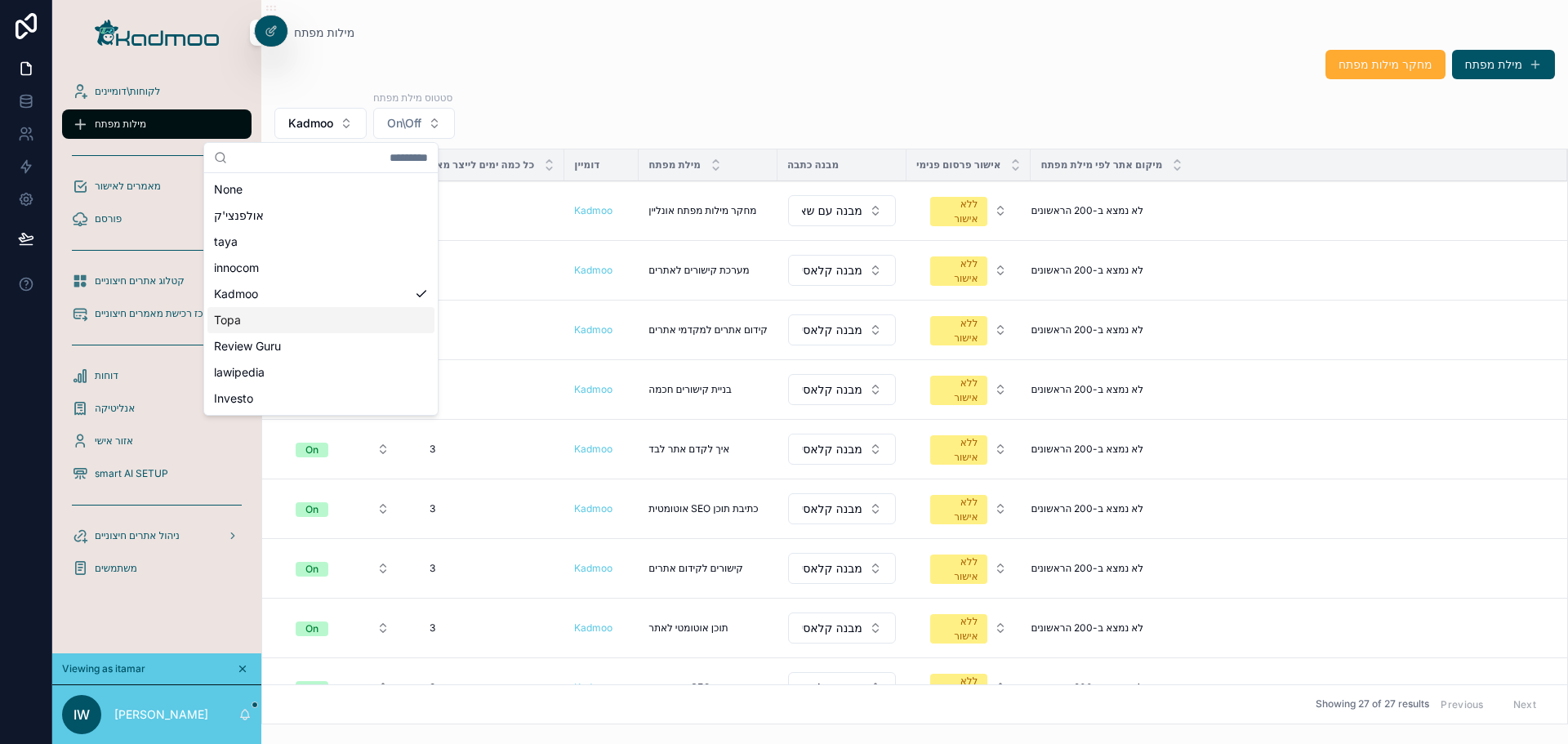
click at [262, 312] on div "Topa" at bounding box center [322, 320] width 227 height 26
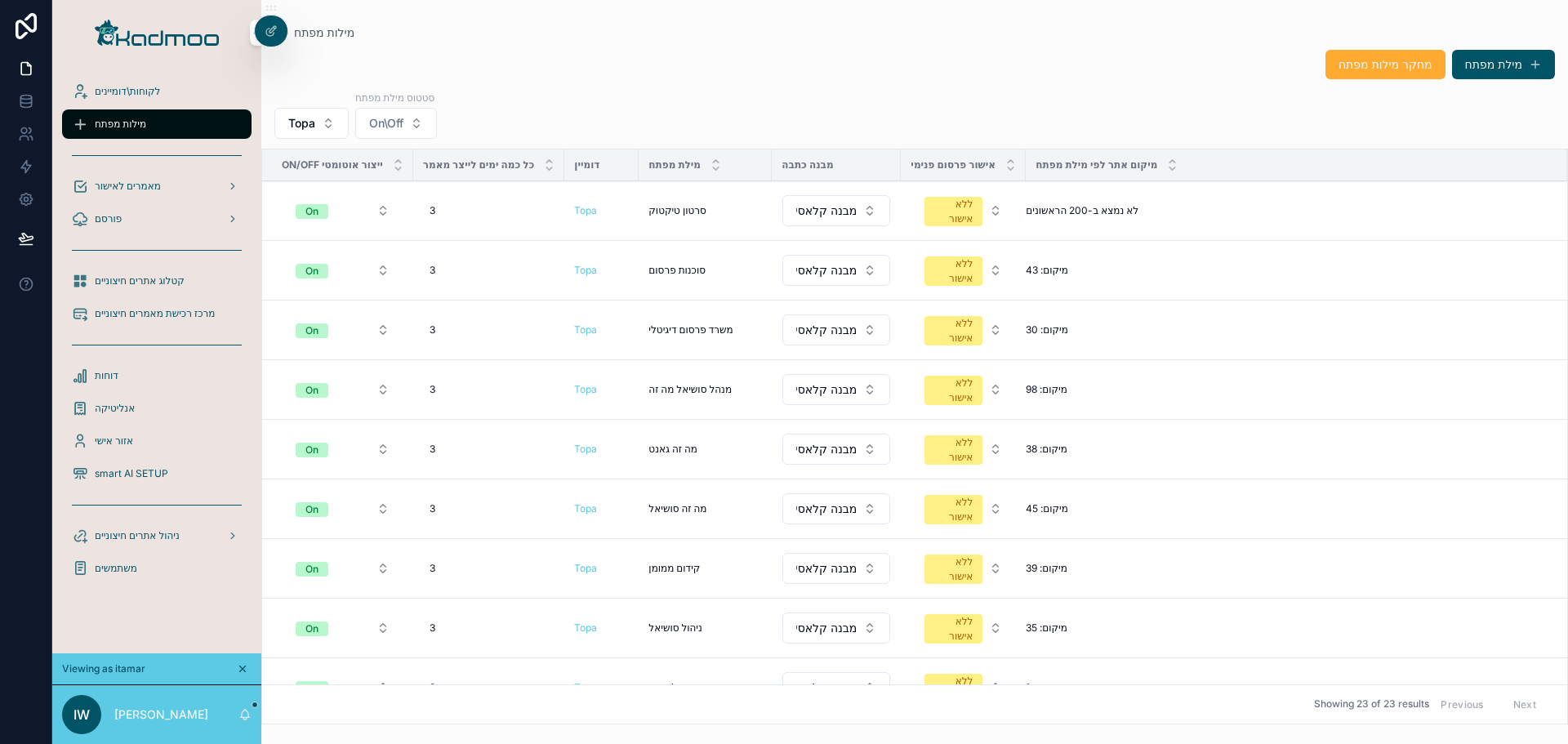
click at [111, 567] on span "משתמשים" at bounding box center [116, 568] width 43 height 13
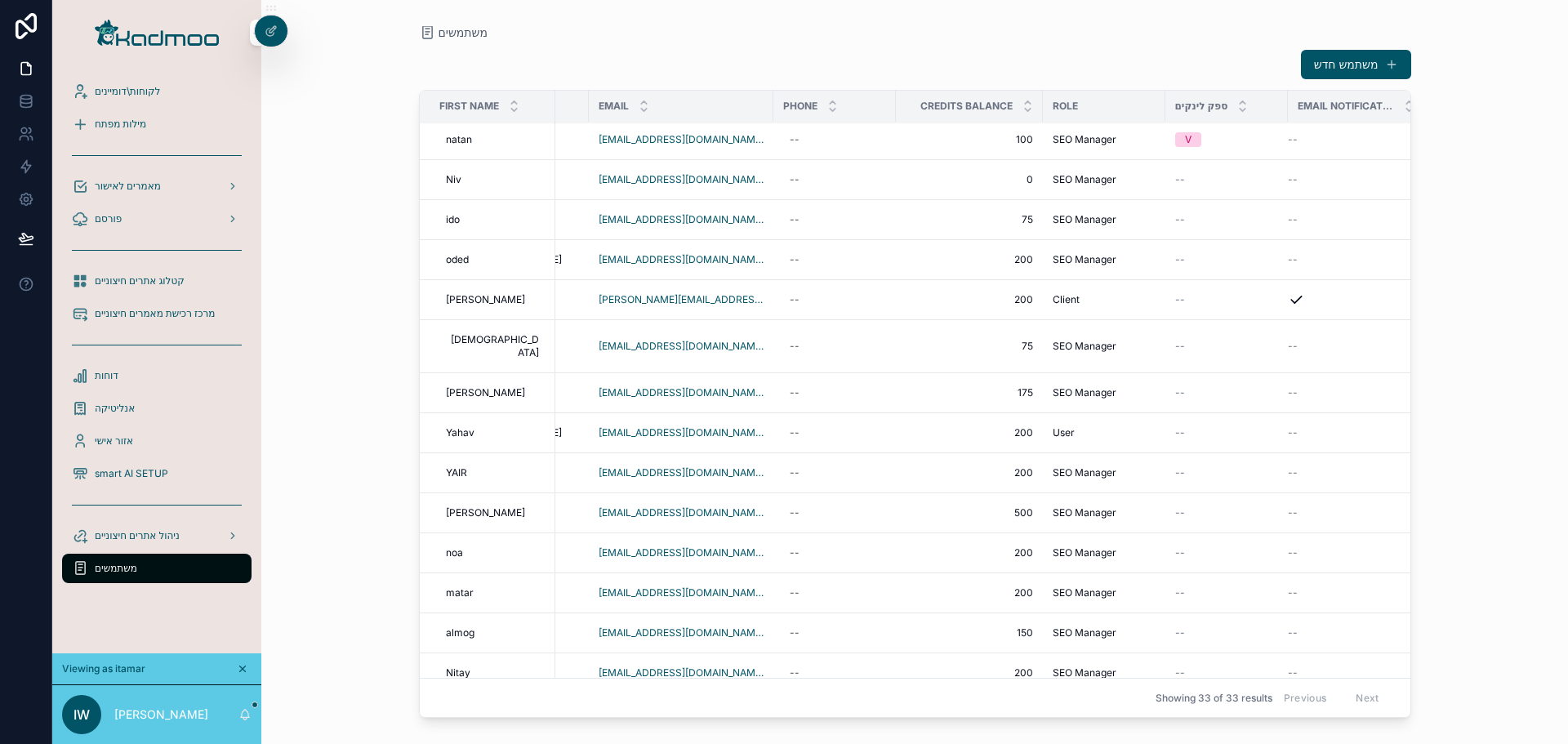
scroll to position [327, 89]
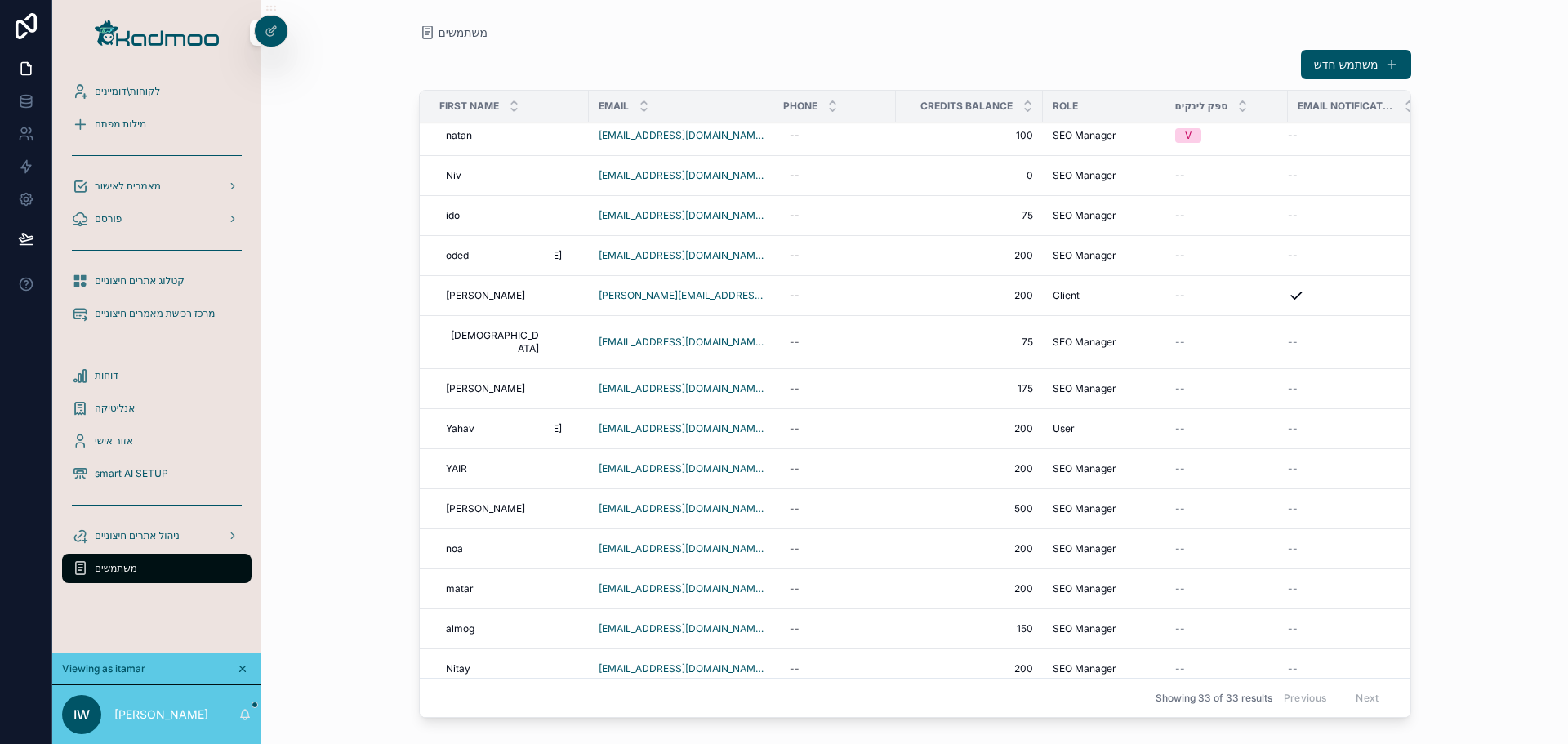
click at [983, 338] on span "75" at bounding box center [969, 342] width 128 height 13
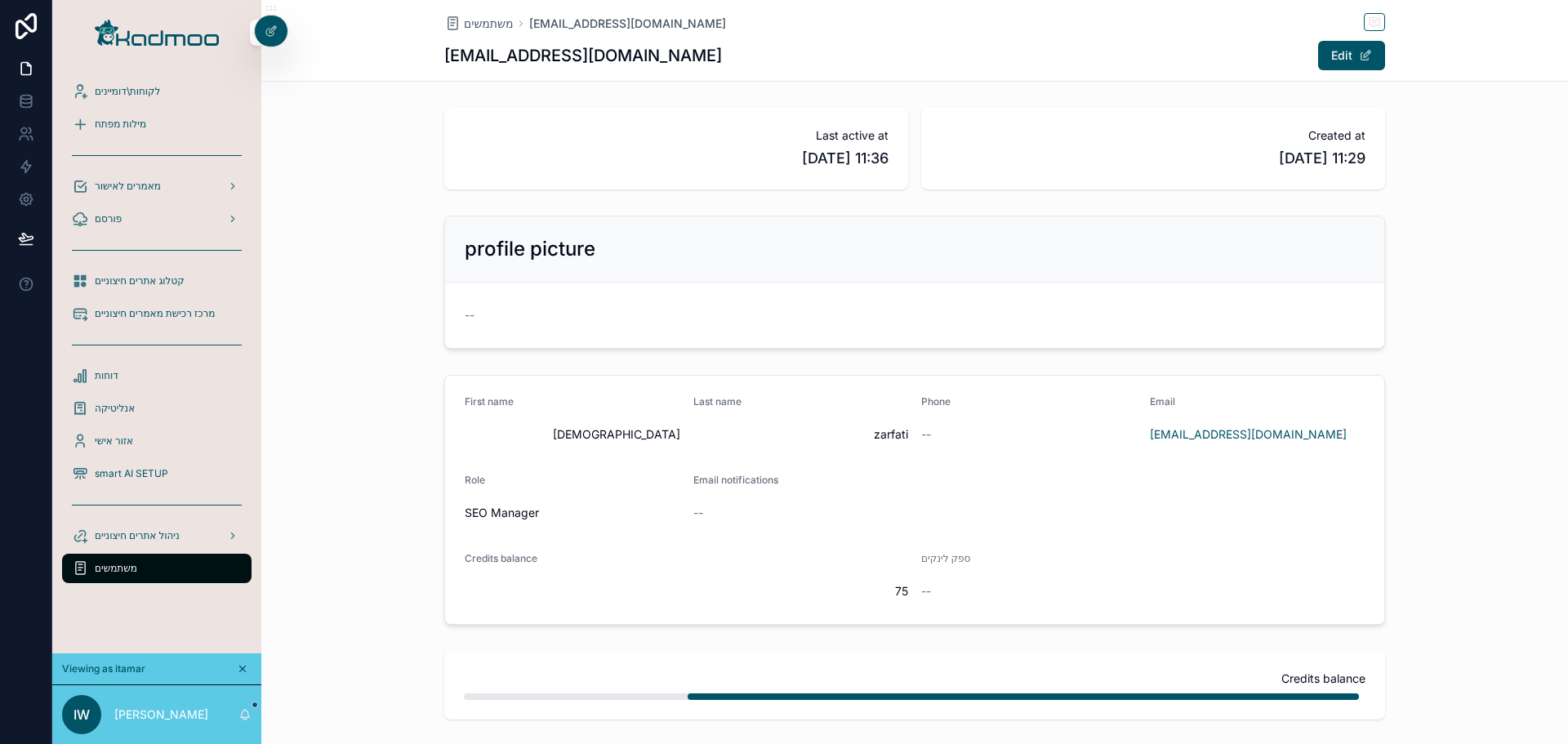
drag, startPoint x: 124, startPoint y: 566, endPoint x: 253, endPoint y: 124, distance: 460.4
click at [124, 567] on span "משתמשים" at bounding box center [116, 568] width 43 height 13
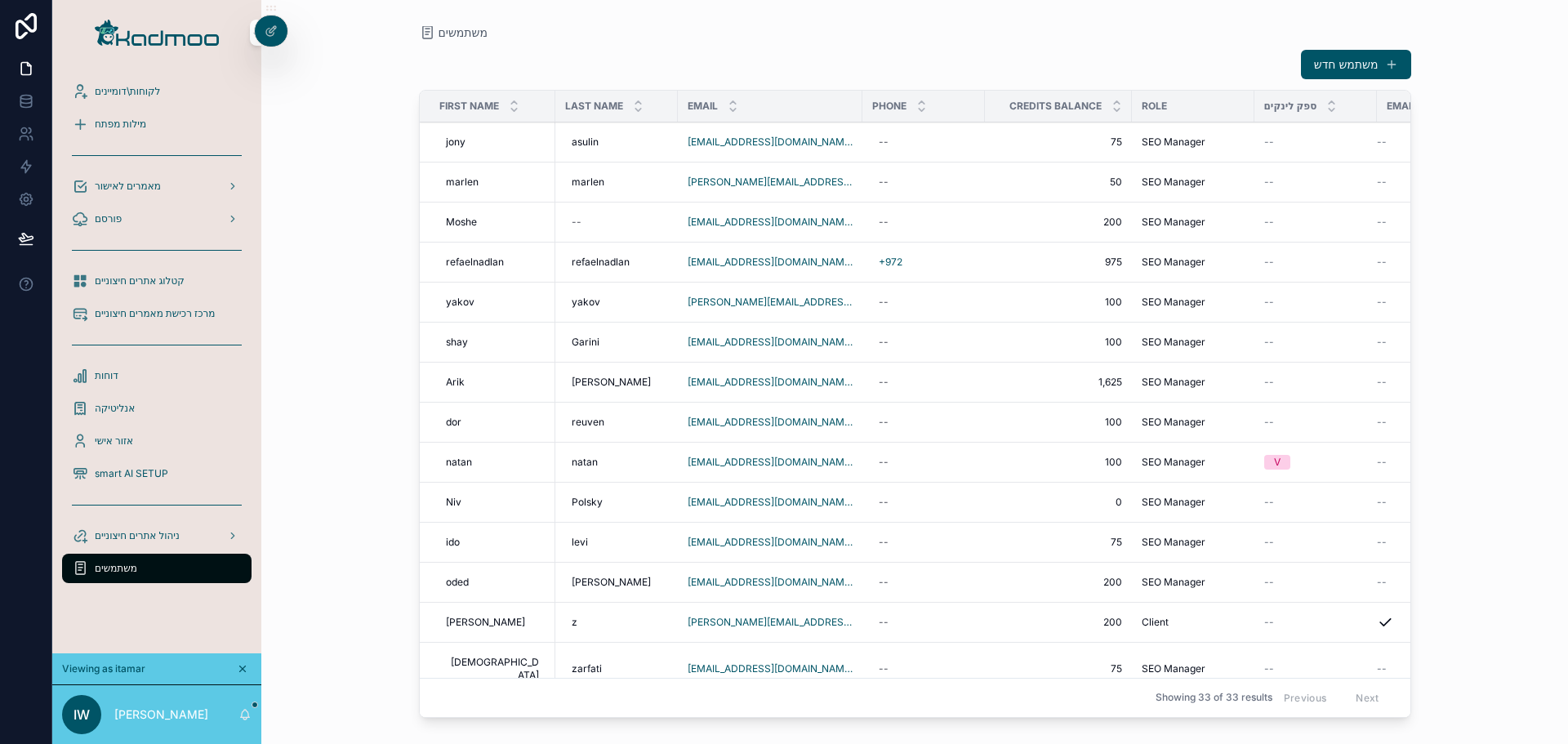
click at [271, 31] on icon at bounding box center [271, 31] width 13 height 13
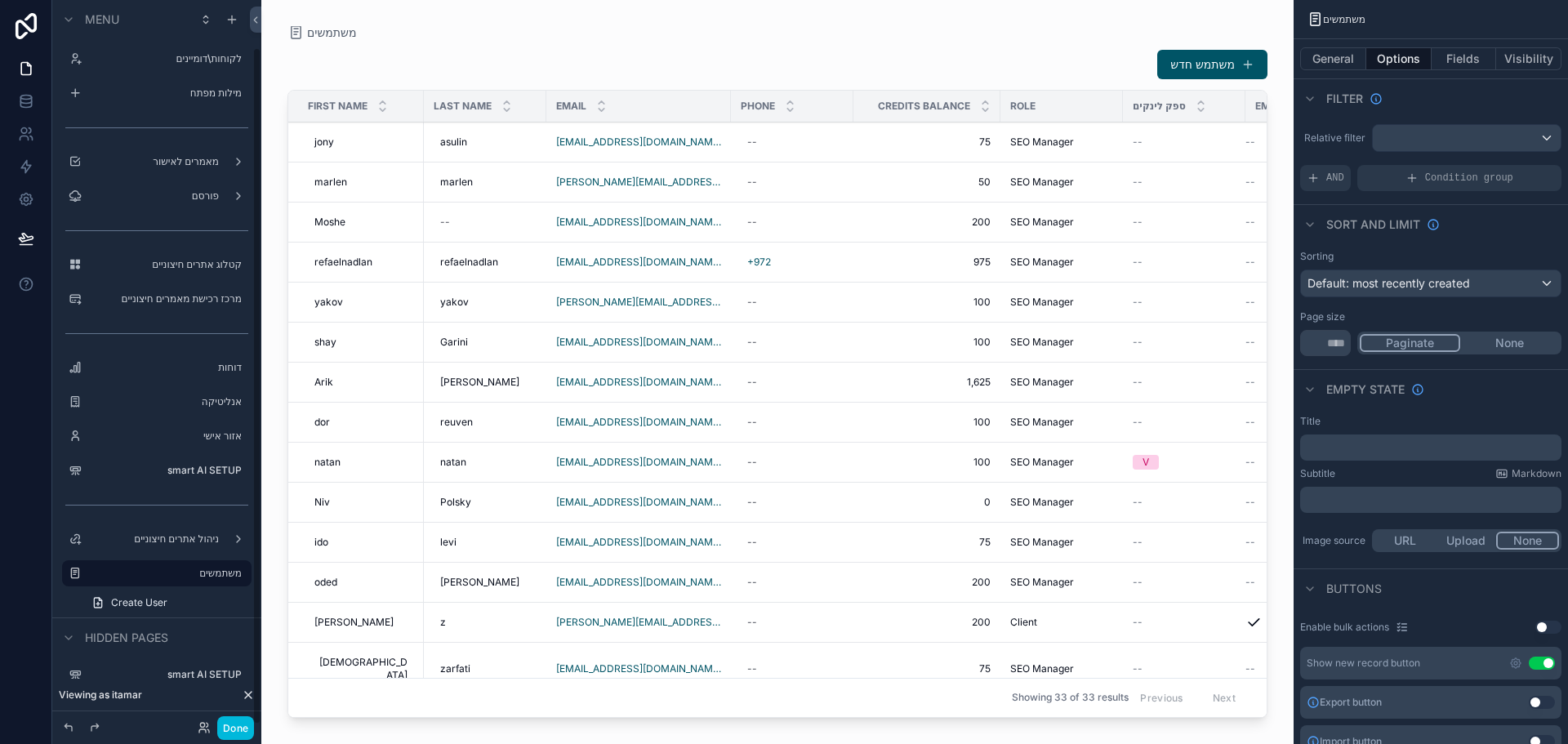
scroll to position [50, 0]
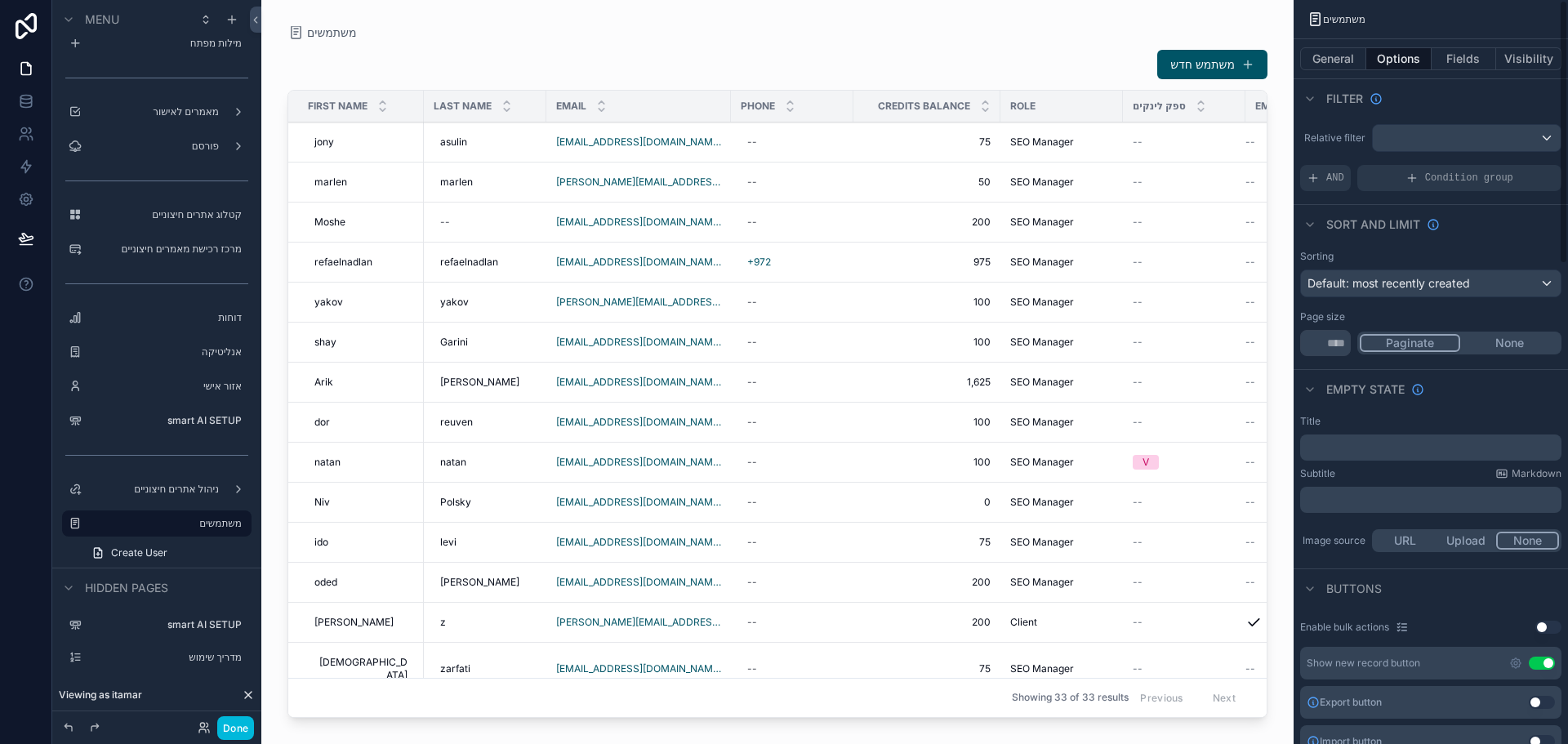
click at [1467, 54] on button "Fields" at bounding box center [1465, 58] width 66 height 23
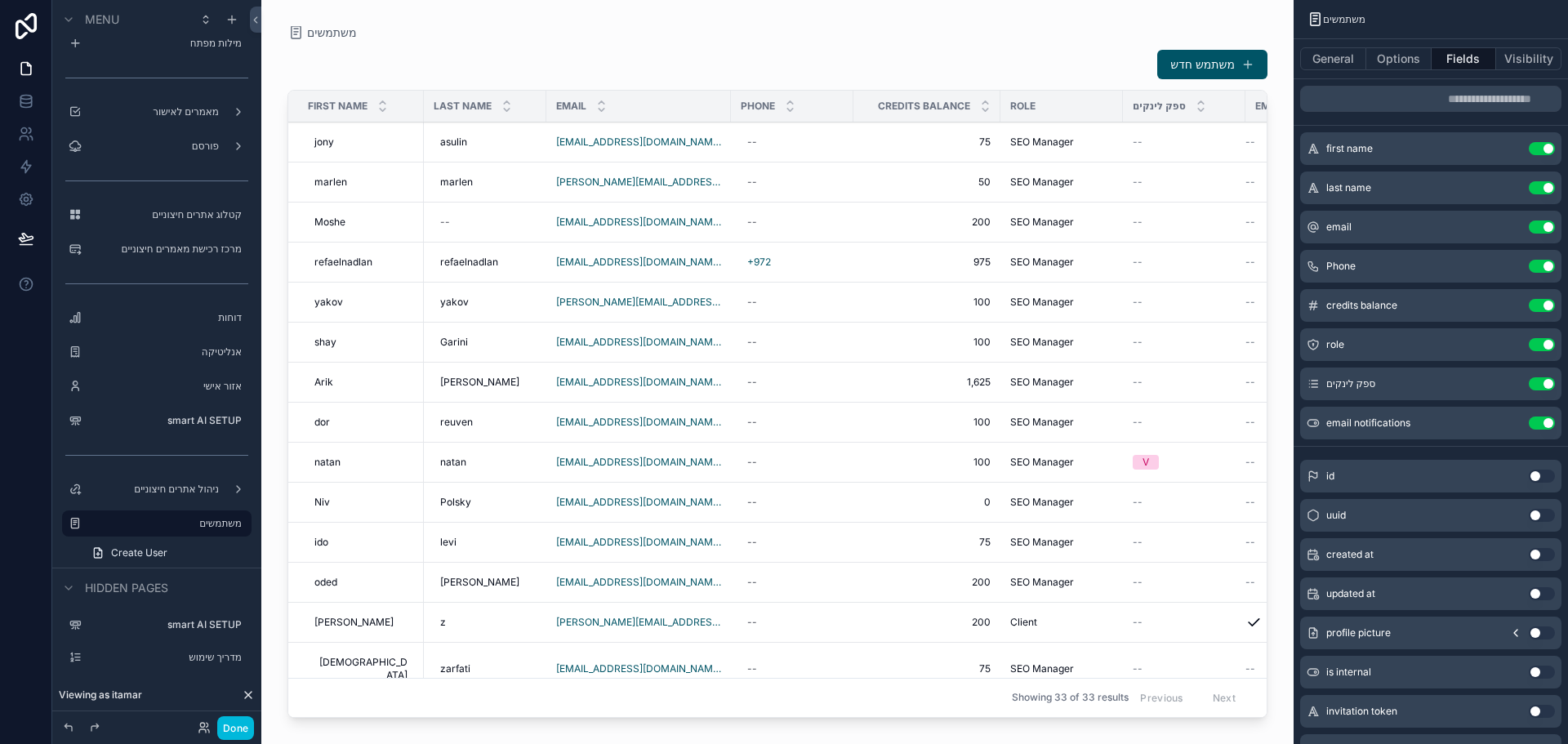
click at [0, 0] on icon "scrollable content" at bounding box center [0, 0] width 0 height 0
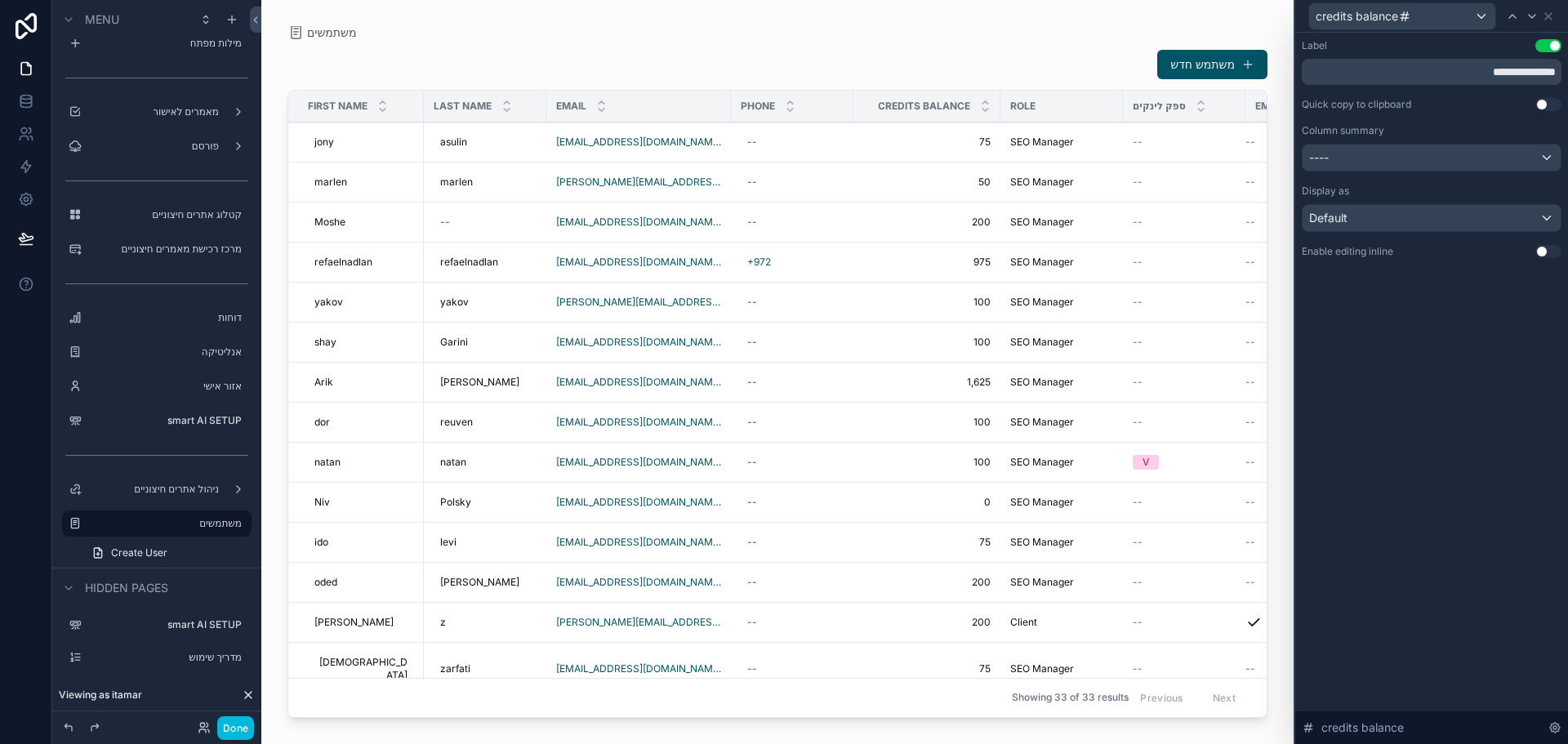
click at [1544, 249] on button "Use setting" at bounding box center [1549, 251] width 26 height 13
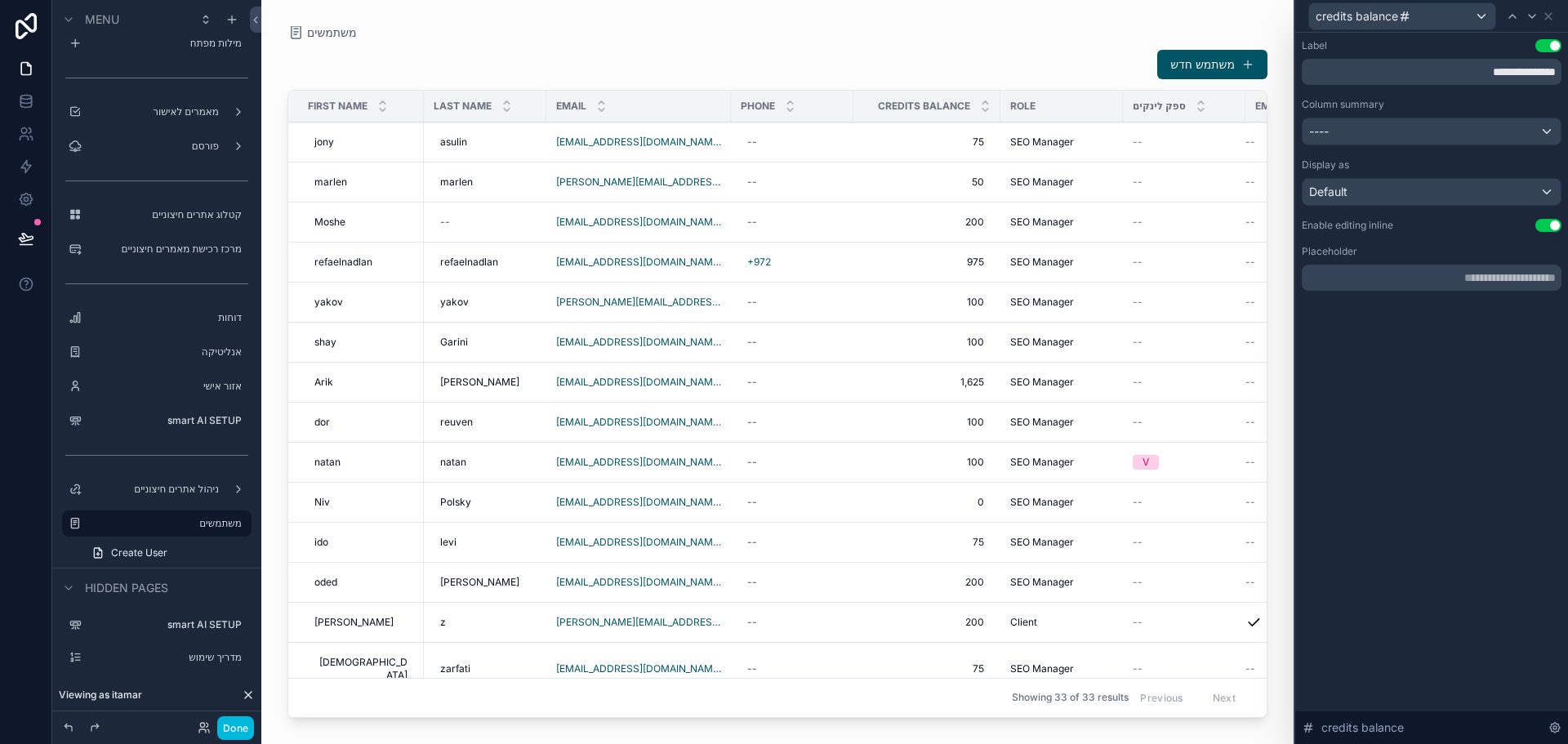
click at [804, 398] on div "scrollable content" at bounding box center [777, 362] width 1032 height 725
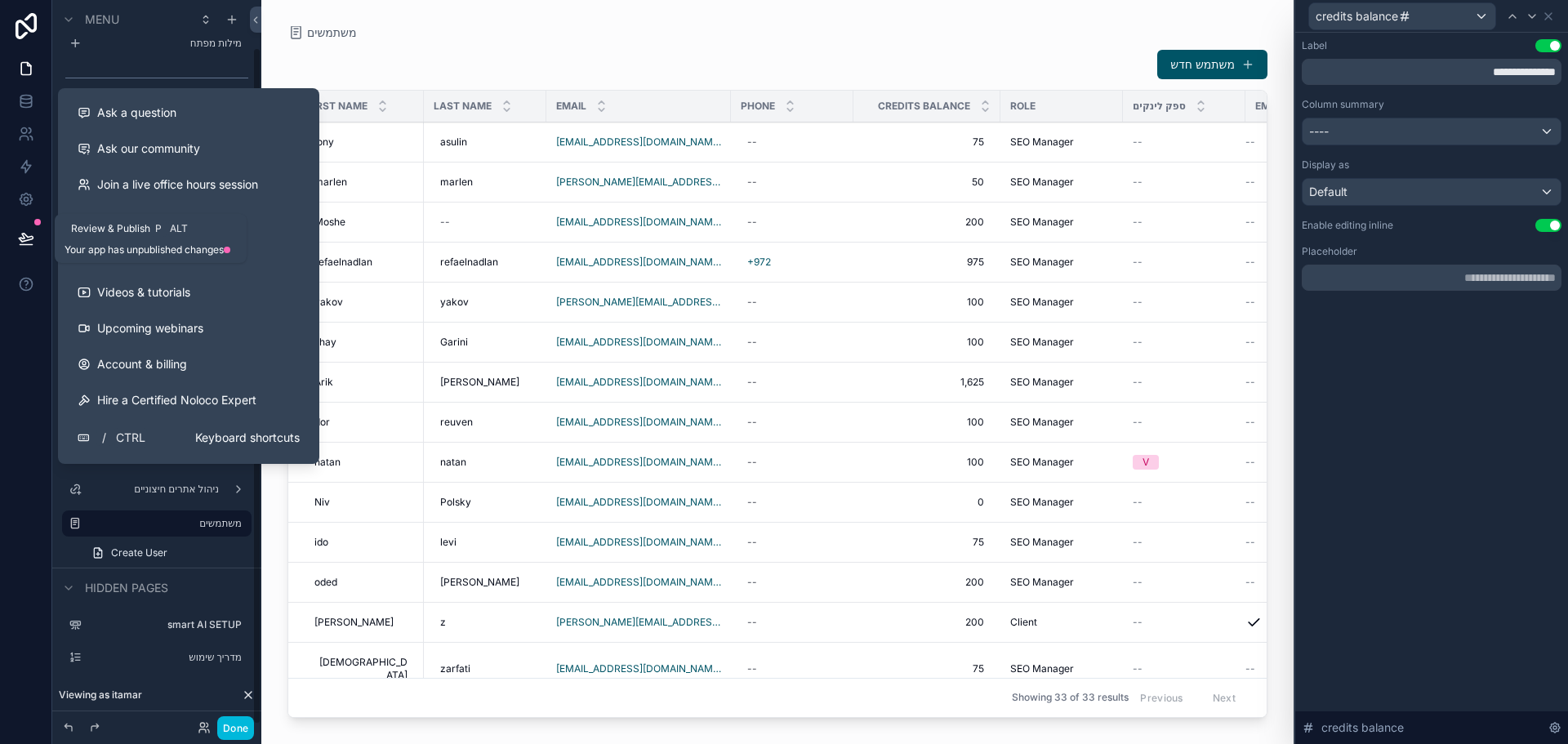
drag, startPoint x: 20, startPoint y: 232, endPoint x: 63, endPoint y: 257, distance: 49.7
click at [20, 232] on icon at bounding box center [26, 238] width 17 height 17
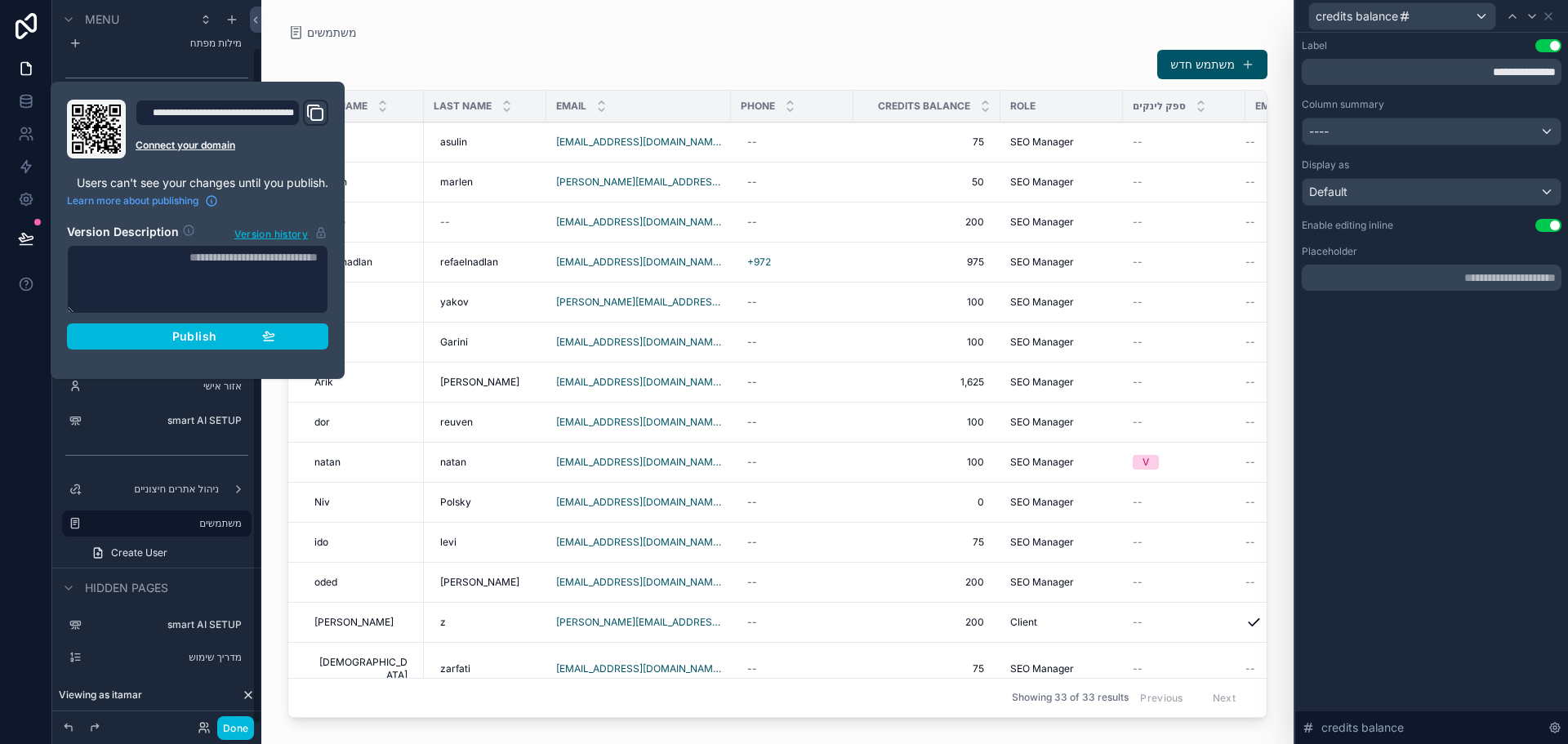
click at [156, 339] on div "Publish" at bounding box center [198, 336] width 155 height 15
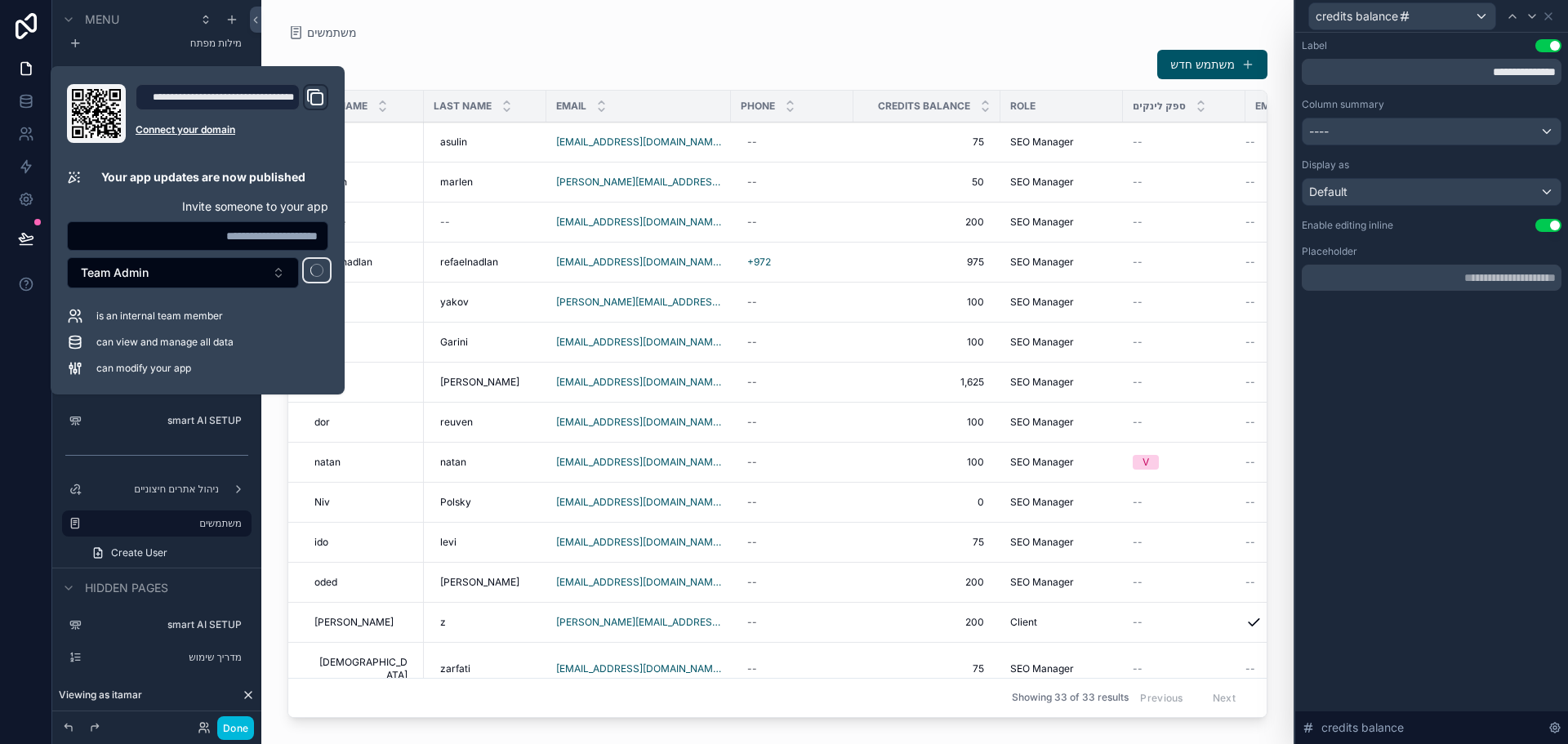
click at [229, 267] on button "Team Admin" at bounding box center [182, 273] width 232 height 31
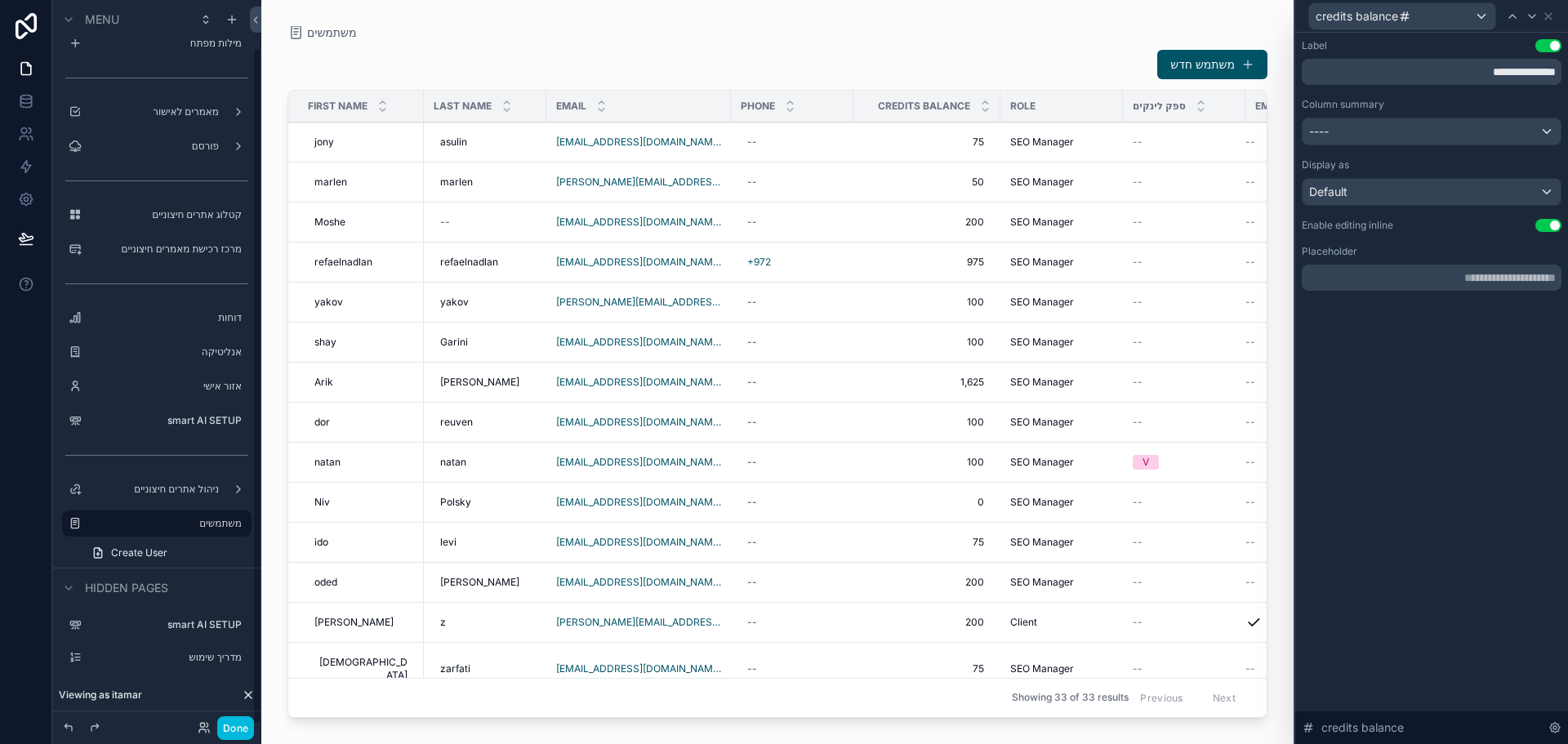
click at [520, 40] on div "משתמש חדש First name Last name Email Phone Credits balance Role ספק לינקים Emai…" at bounding box center [777, 382] width 980 height 686
